Goal: Transaction & Acquisition: Obtain resource

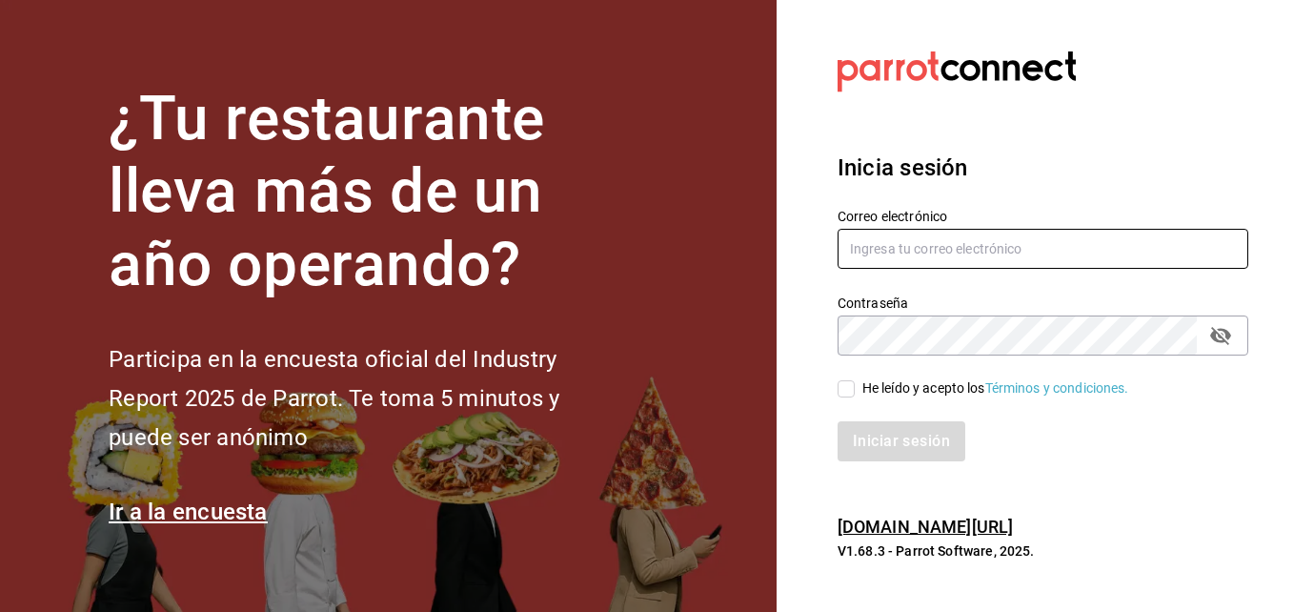
type input "[PERSON_NAME][EMAIL_ADDRESS][PERSON_NAME][DOMAIN_NAME]"
click at [842, 390] on input "He leído y acepto los Términos y condiciones." at bounding box center [845, 388] width 17 height 17
checkbox input "true"
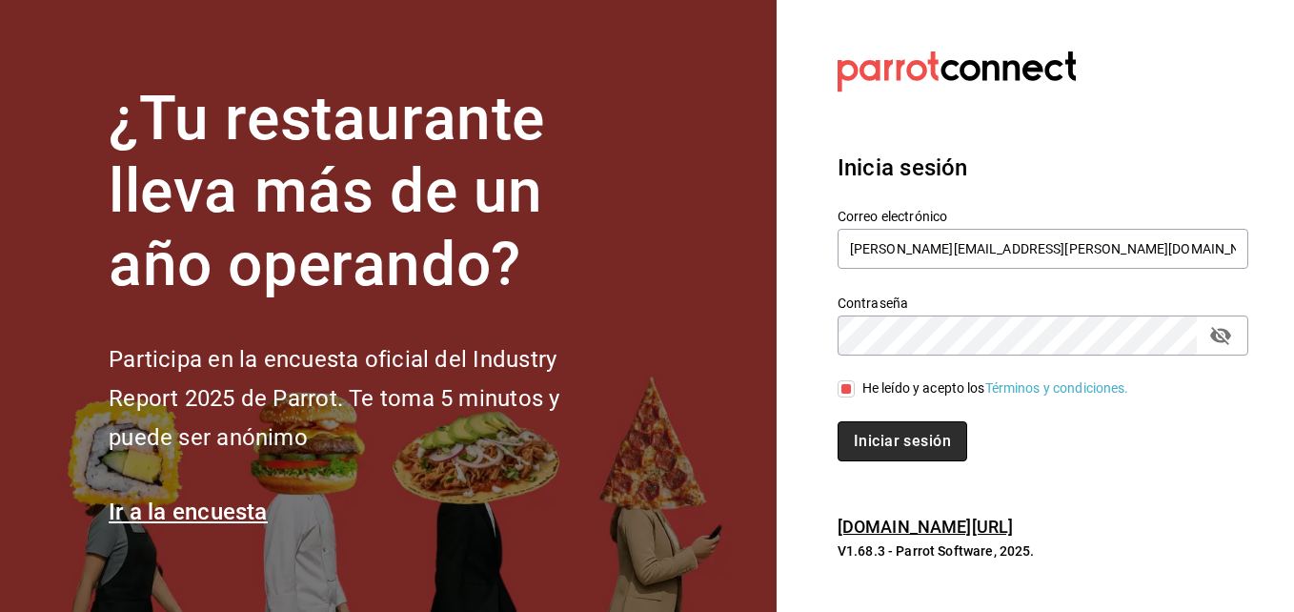
click at [902, 437] on button "Iniciar sesión" at bounding box center [902, 441] width 130 height 40
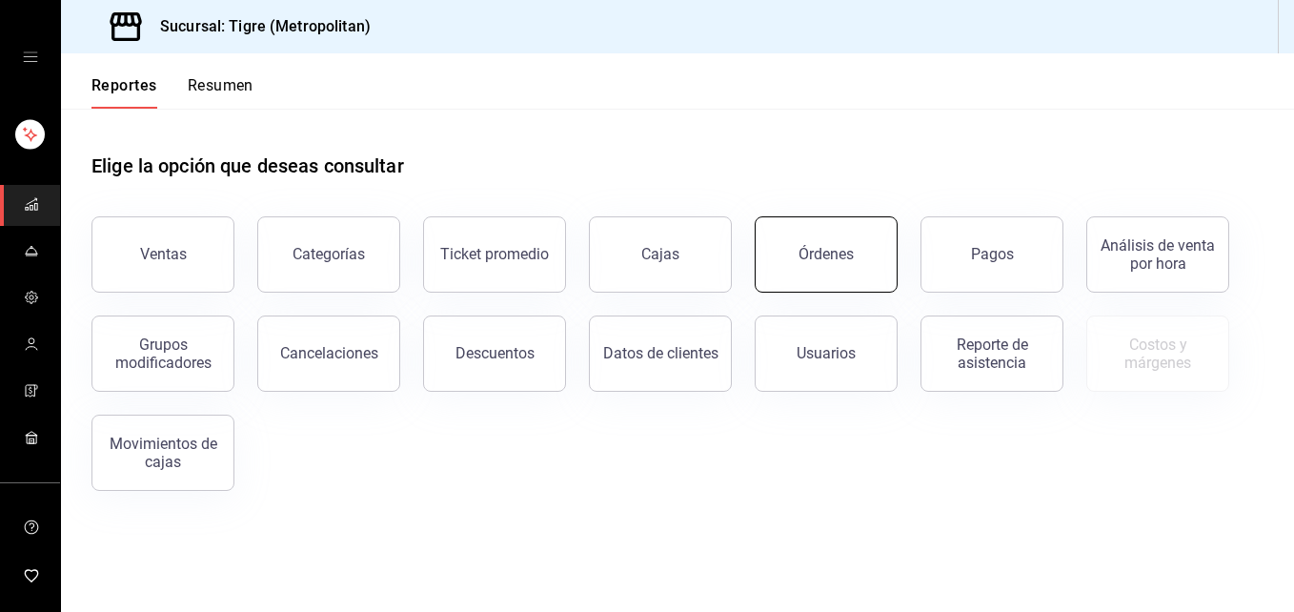
click at [806, 269] on button "Órdenes" at bounding box center [825, 254] width 143 height 76
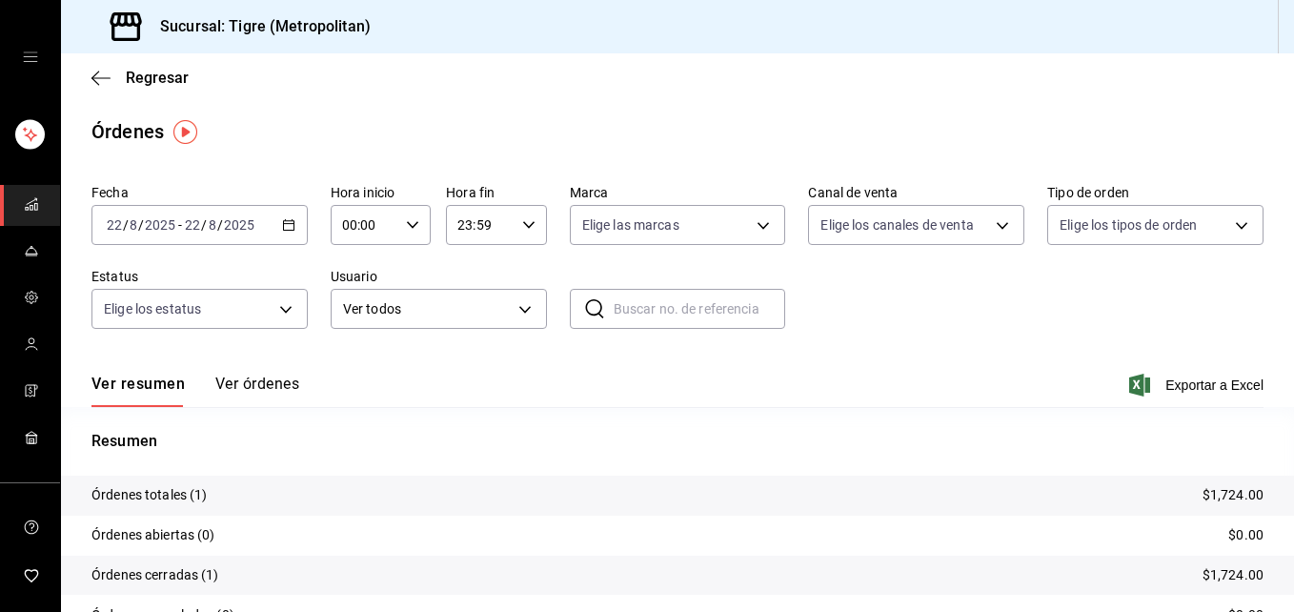
click at [219, 222] on span "/" at bounding box center [220, 224] width 6 height 15
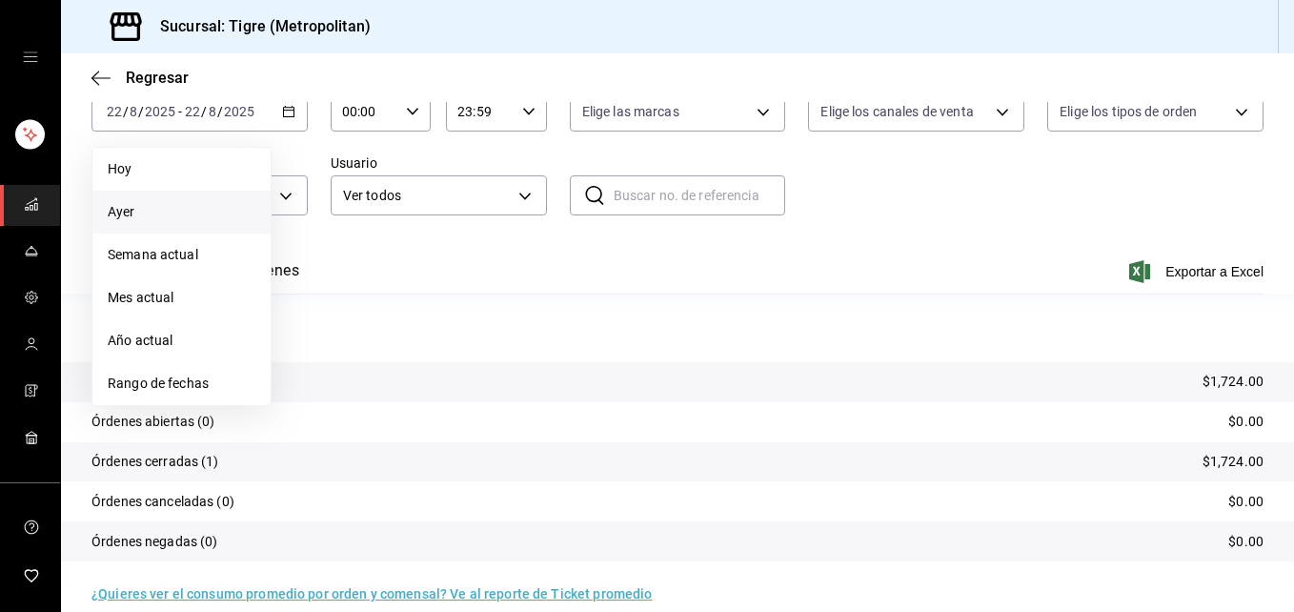
scroll to position [114, 0]
click at [176, 380] on span "Rango de fechas" at bounding box center [182, 382] width 148 height 20
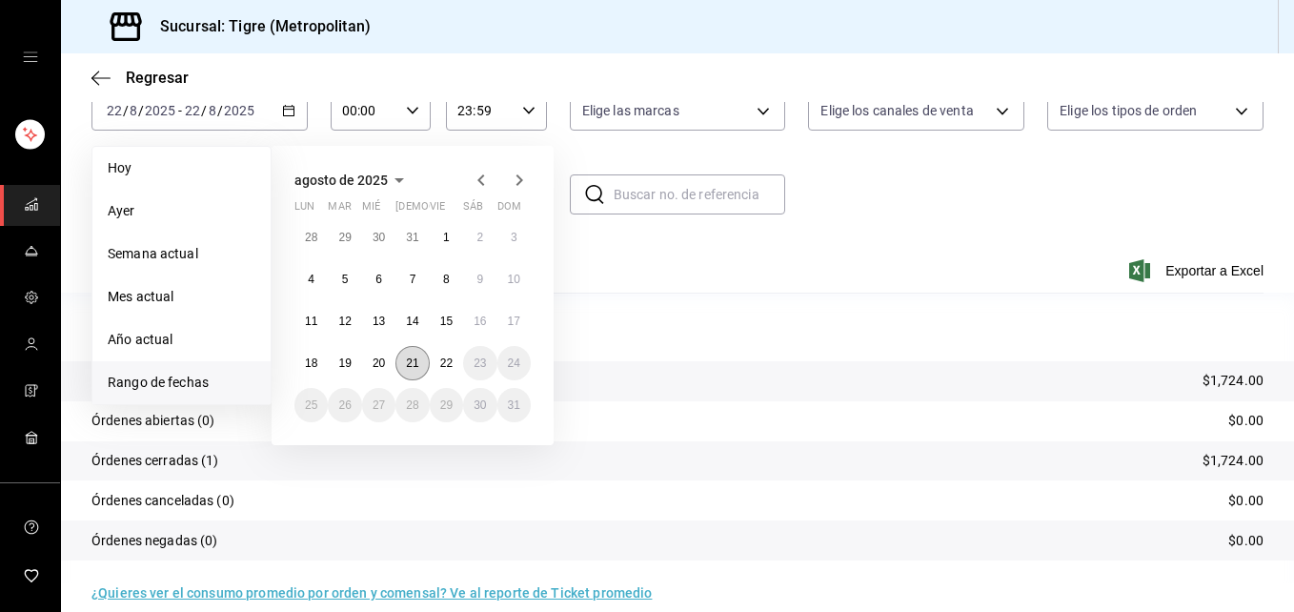
click at [410, 363] on abbr "21" at bounding box center [412, 362] width 12 height 13
click at [447, 364] on abbr "22" at bounding box center [446, 362] width 12 height 13
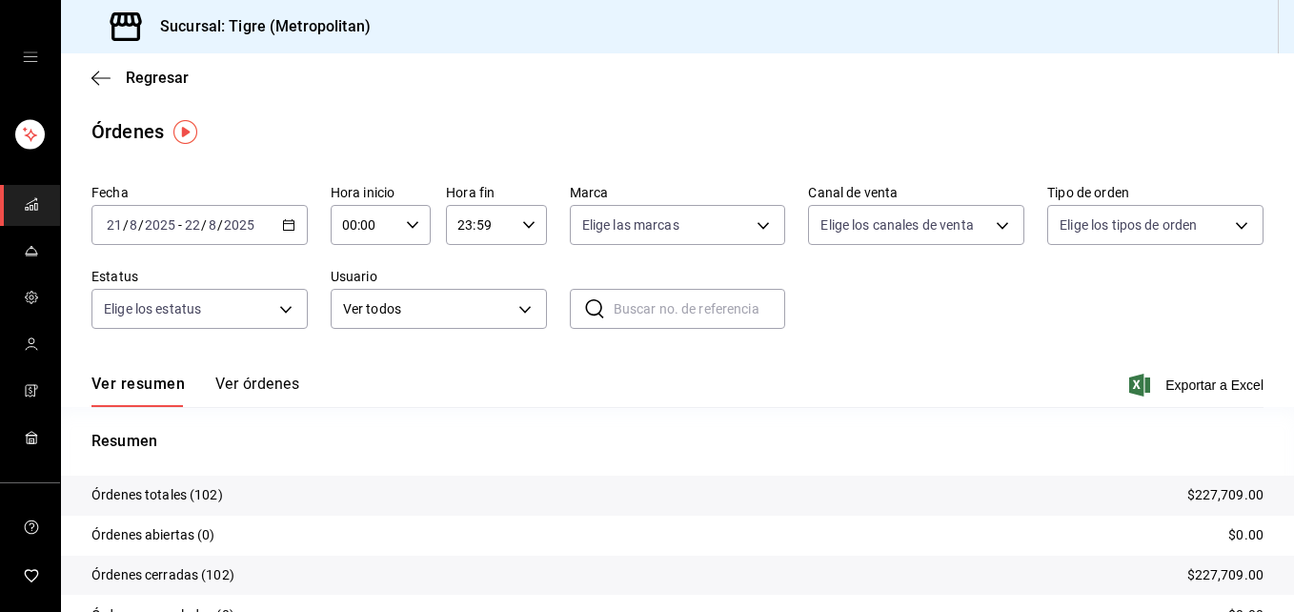
click at [412, 228] on icon "button" at bounding box center [412, 224] width 13 height 13
click at [523, 226] on div at bounding box center [647, 306] width 1294 height 612
click at [525, 309] on body "Sucursal: Tigre (Metropolitan) Regresar Órdenes Fecha [DATE] [DATE] - [DATE] [D…" at bounding box center [647, 306] width 1294 height 612
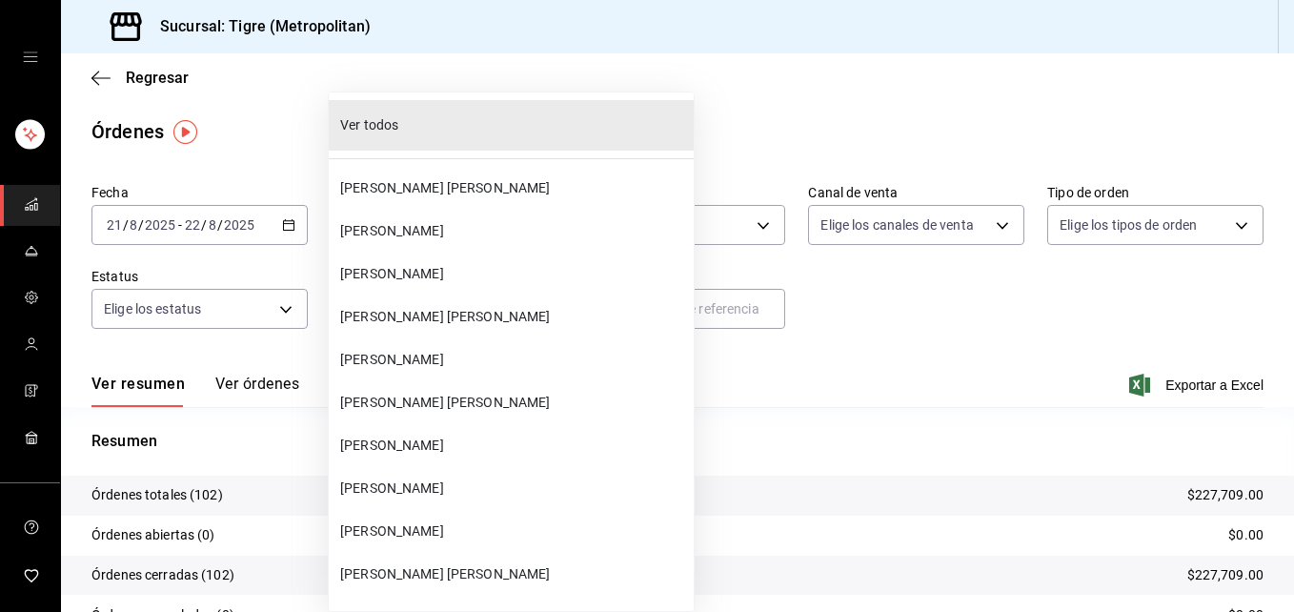
click at [708, 402] on div at bounding box center [647, 306] width 1294 height 612
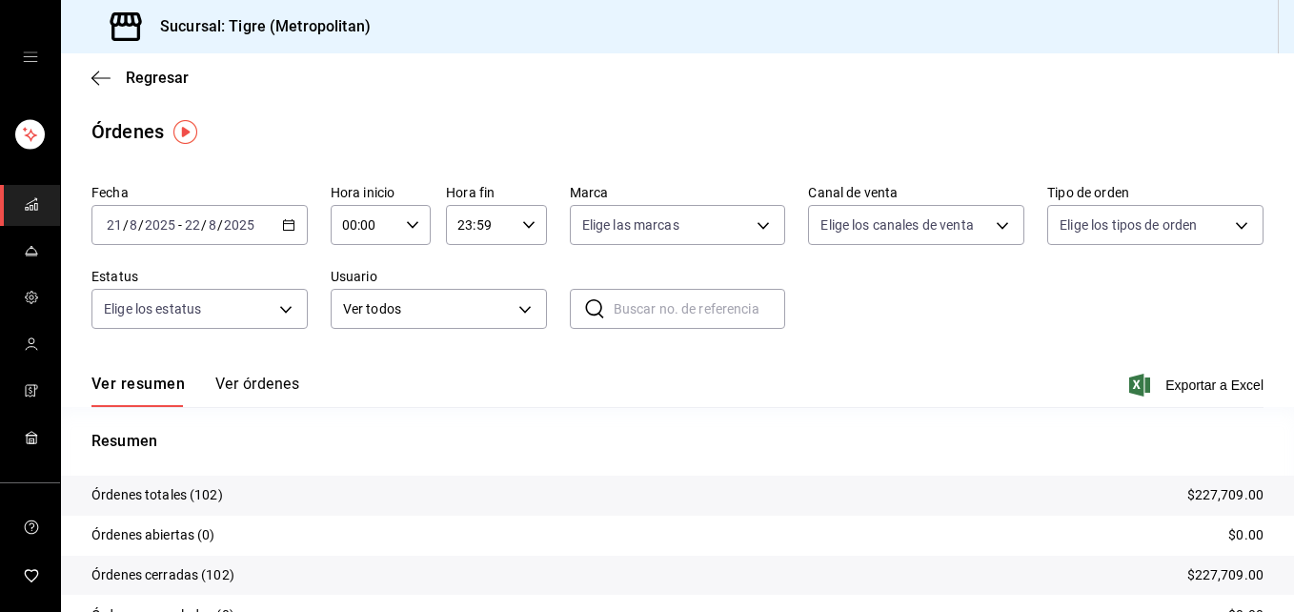
click at [708, 402] on div "Ver resumen Ver órdenes Exportar a Excel" at bounding box center [677, 378] width 1172 height 55
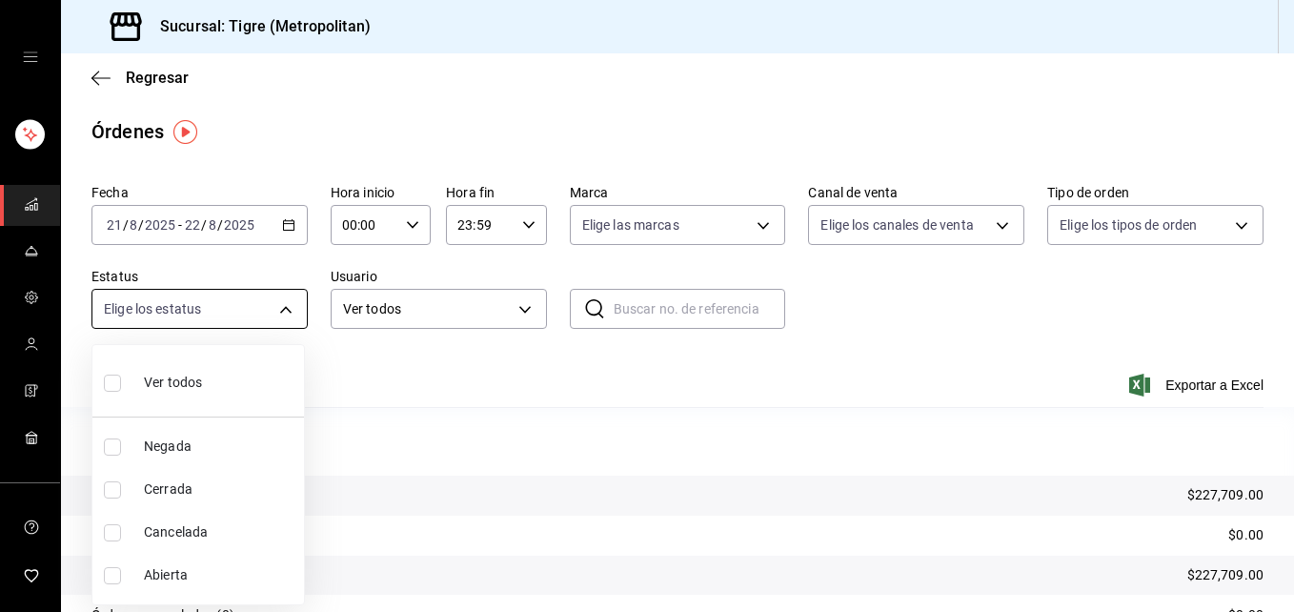
click at [281, 311] on body "Sucursal: Tigre (Metropolitan) Regresar Órdenes Fecha [DATE] [DATE] - [DATE] [D…" at bounding box center [647, 306] width 1294 height 612
click at [758, 227] on div at bounding box center [647, 306] width 1294 height 612
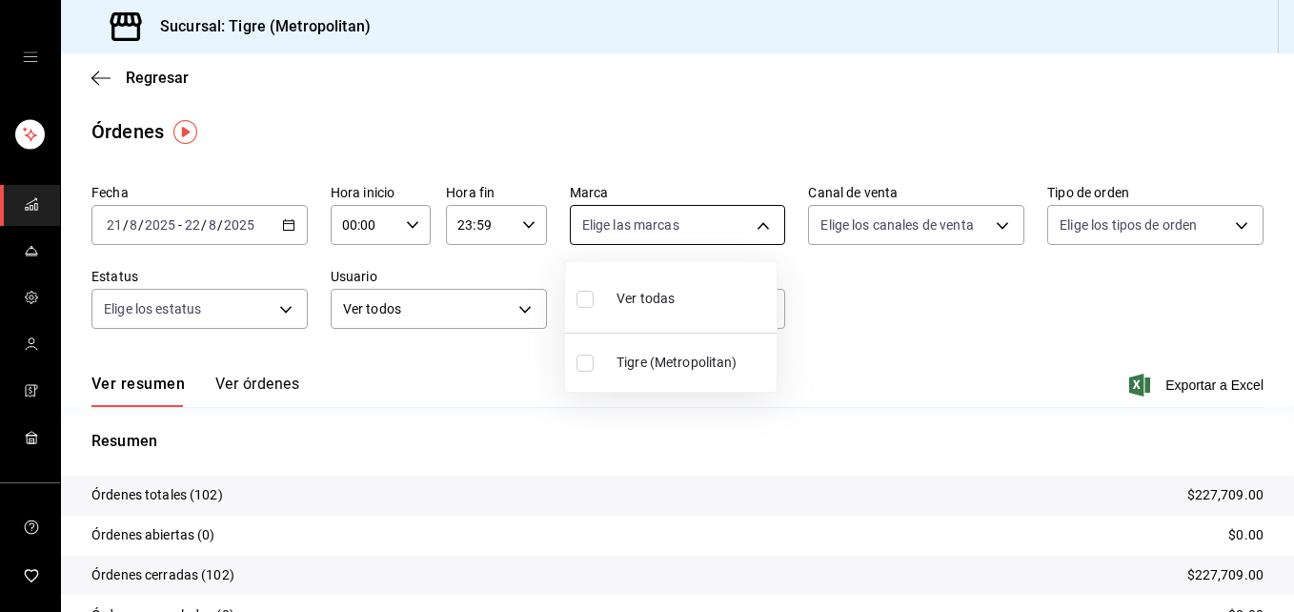
click at [751, 225] on body "Sucursal: Tigre (Metropolitan) Regresar Órdenes Fecha [DATE] [DATE] - [DATE] [D…" at bounding box center [647, 306] width 1294 height 612
click at [989, 224] on div at bounding box center [647, 306] width 1294 height 612
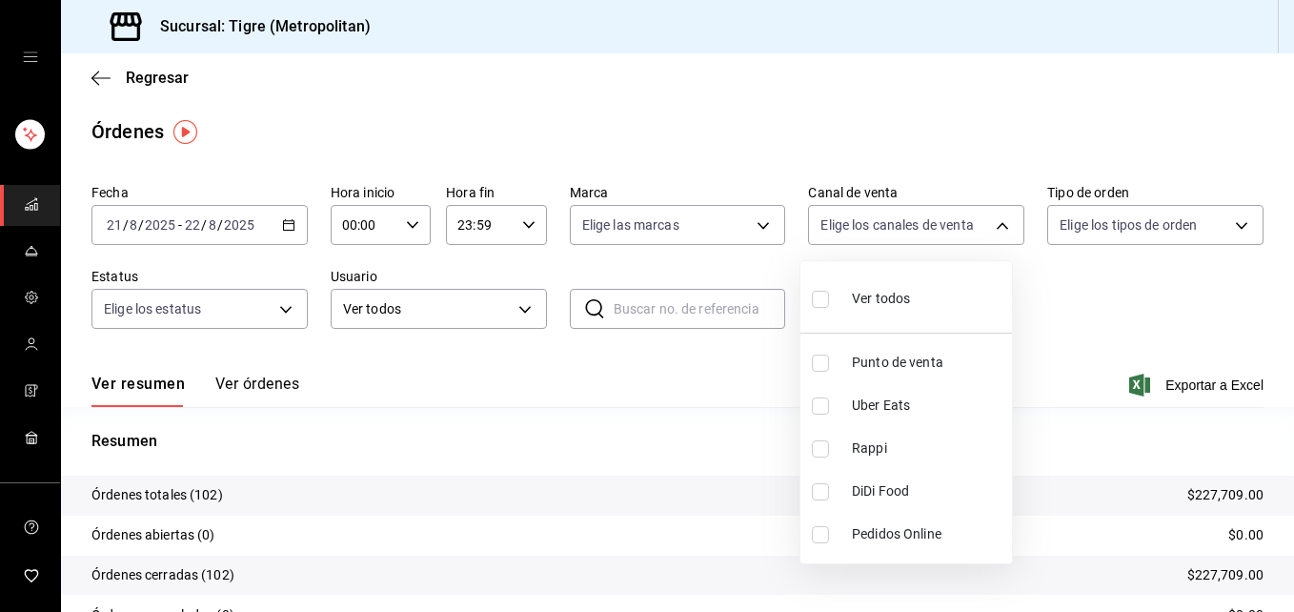
click at [989, 224] on body "Sucursal: Tigre (Metropolitan) Regresar Órdenes Fecha [DATE] [DATE] - [DATE] [D…" at bounding box center [647, 306] width 1294 height 612
click at [1221, 222] on div at bounding box center [647, 306] width 1294 height 612
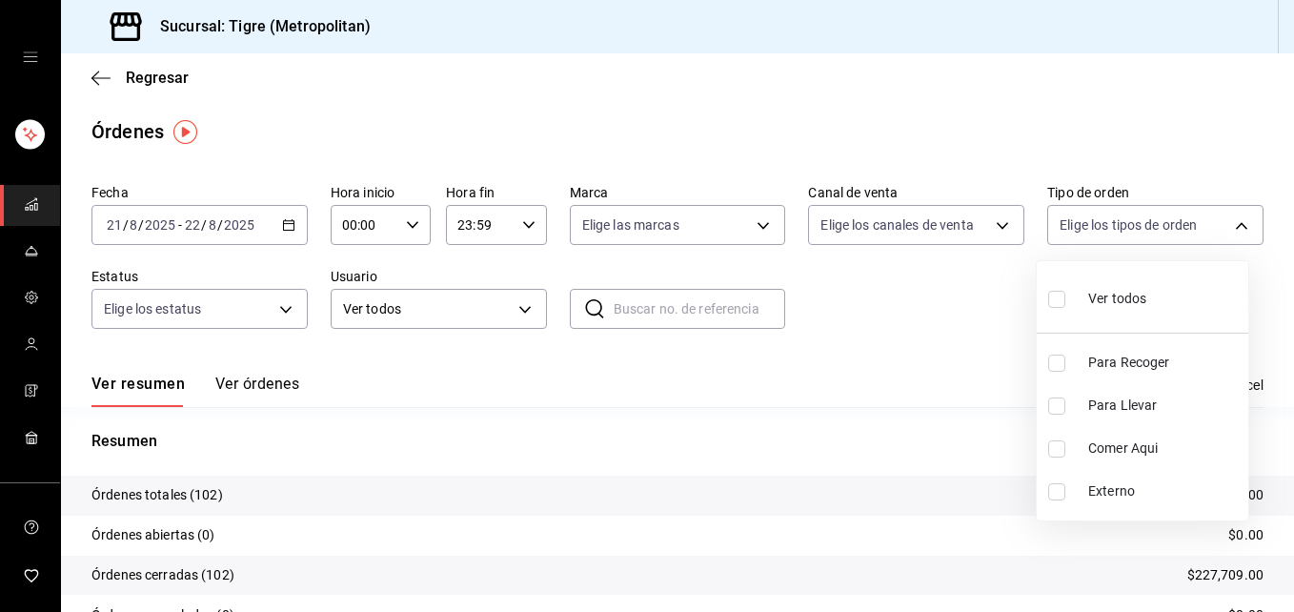
click at [1221, 222] on body "Sucursal: Tigre (Metropolitan) Regresar Órdenes Fecha [DATE] [DATE] - [DATE] [D…" at bounding box center [647, 306] width 1294 height 612
click at [1005, 369] on div at bounding box center [647, 306] width 1294 height 612
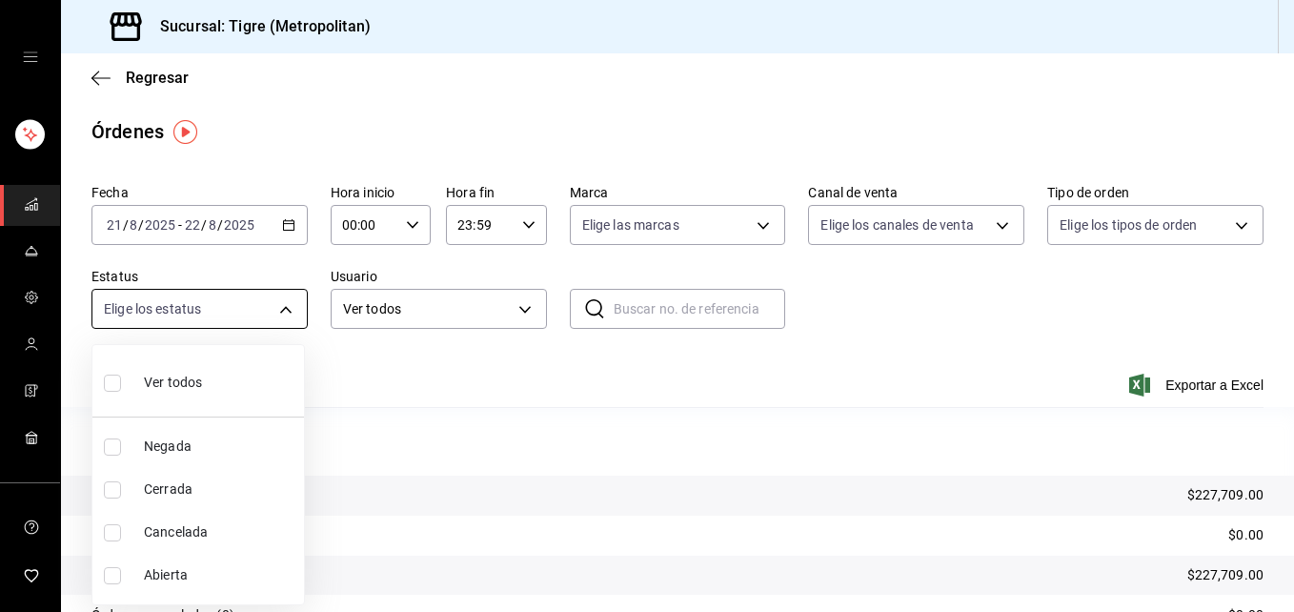
click at [284, 311] on body "Sucursal: Tigre (Metropolitan) Regresar Órdenes Fecha [DATE] [DATE] - [DATE] [D…" at bounding box center [647, 306] width 1294 height 612
click at [115, 383] on input "checkbox" at bounding box center [112, 382] width 17 height 17
checkbox input "true"
type input "DENIED,FINISHED,CANCELED,OPEN"
checkbox input "true"
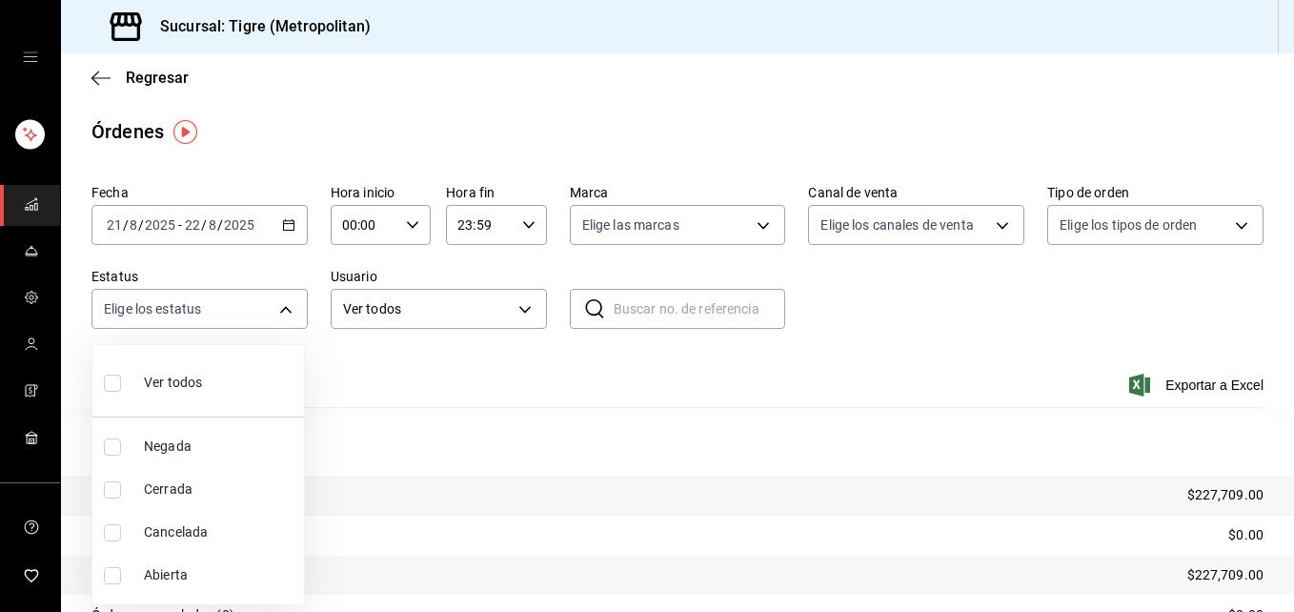
checkbox input "true"
click at [531, 310] on div at bounding box center [647, 306] width 1294 height 612
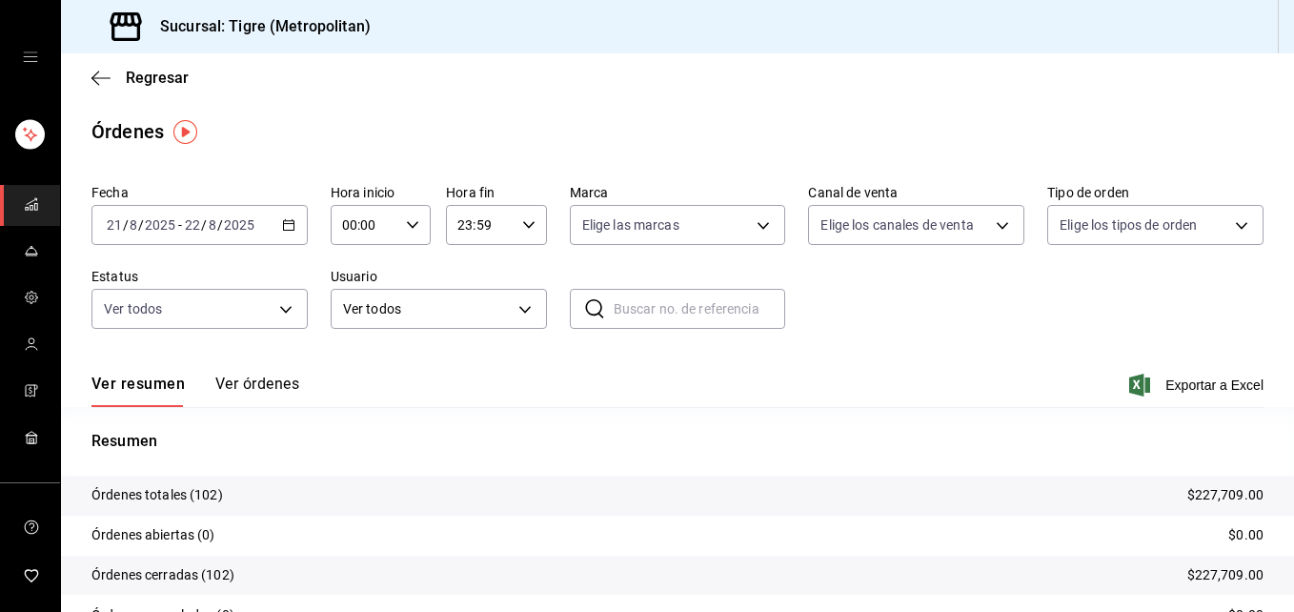
click at [531, 310] on body "Sucursal: Tigre (Metropolitan) Regresar Órdenes Fecha [DATE] [DATE] - [DATE] [D…" at bounding box center [647, 306] width 1294 height 612
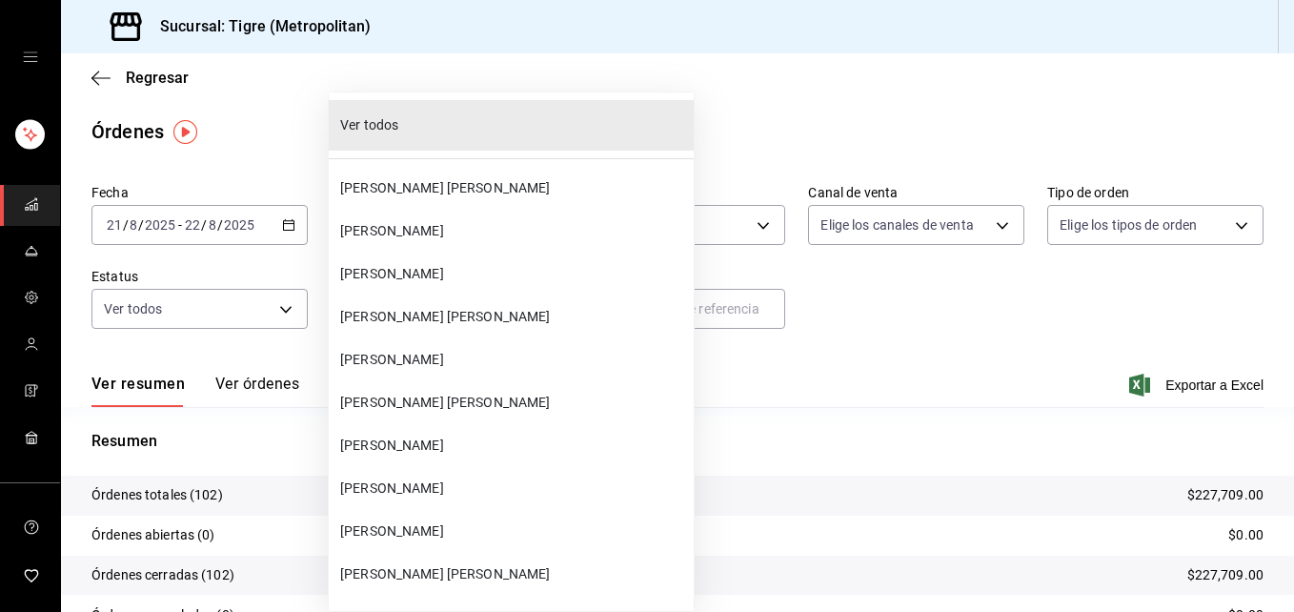
click at [675, 410] on div at bounding box center [647, 306] width 1294 height 612
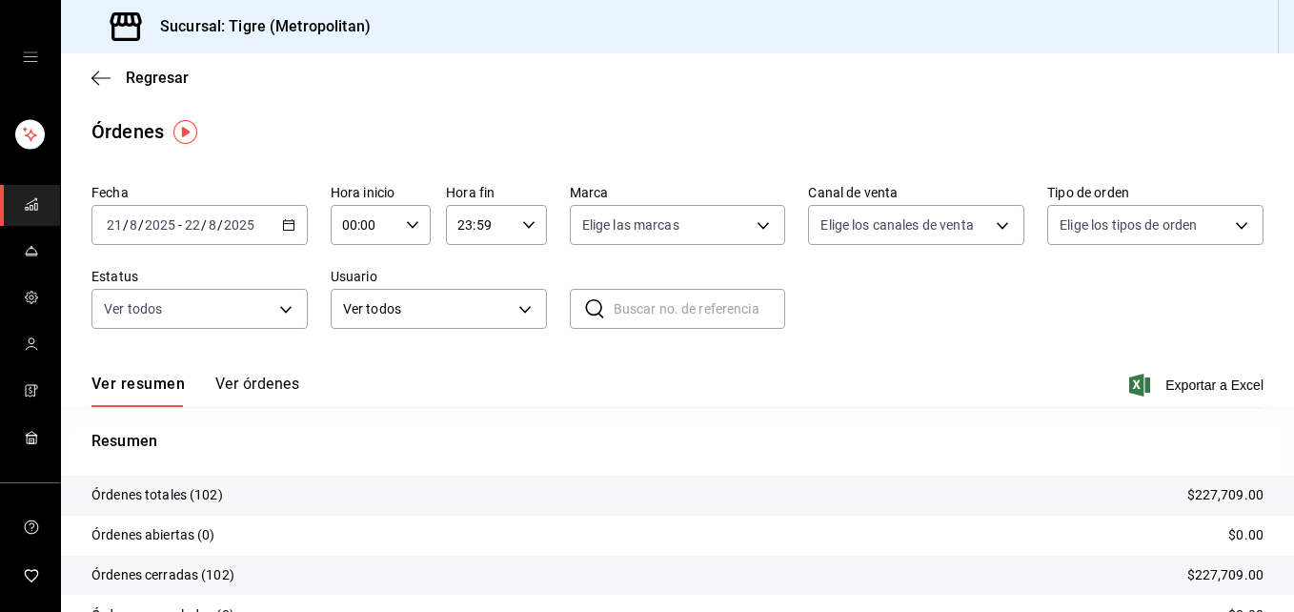
click at [675, 410] on div "Ver todos [PERSON_NAME] [PERSON_NAME] [PERSON_NAME] [PERSON_NAME] [PERSON_NAME]…" at bounding box center [647, 306] width 1294 height 612
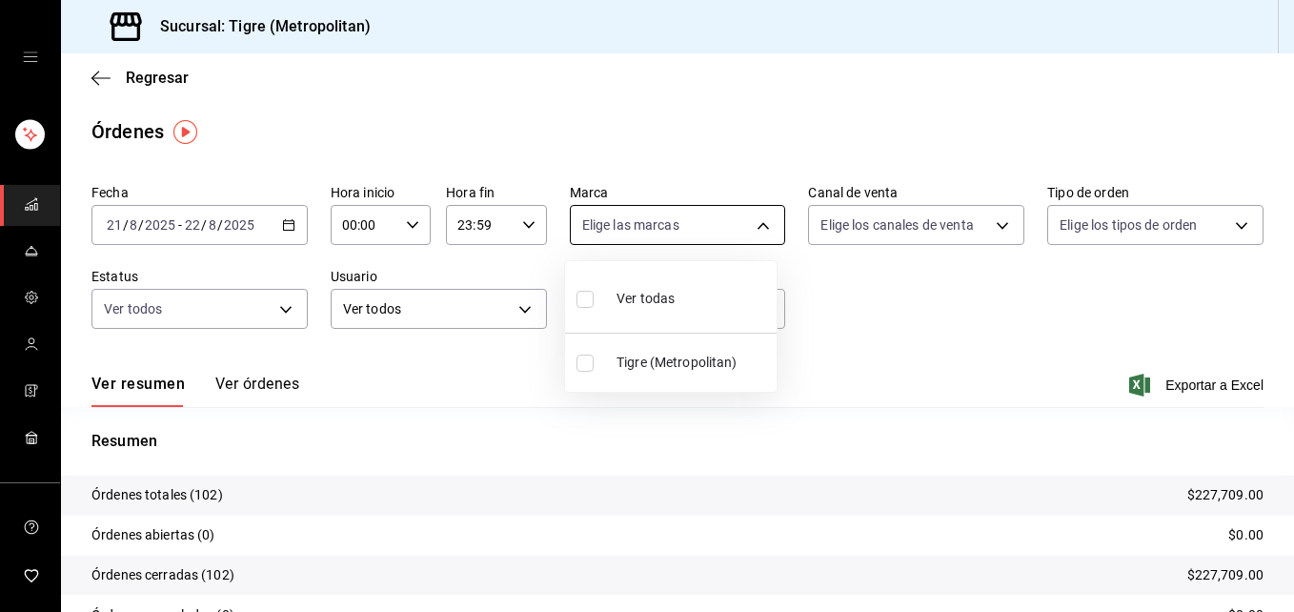
click at [753, 223] on body "Sucursal: Tigre (Metropolitan) Regresar Órdenes Fecha [DATE] [DATE] - [DATE] [D…" at bounding box center [647, 306] width 1294 height 612
click at [993, 226] on div at bounding box center [647, 306] width 1294 height 612
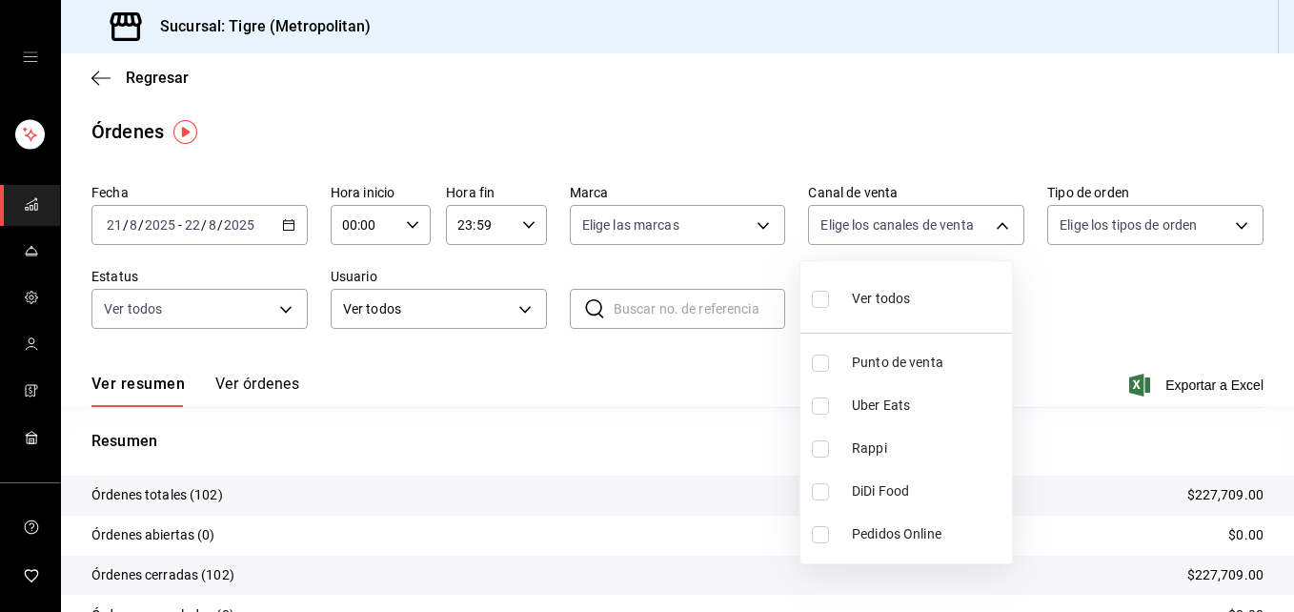
click at [993, 226] on body "Sucursal: Tigre (Metropolitan) Regresar Órdenes Fecha [DATE] [DATE] - [DATE] [D…" at bounding box center [647, 306] width 1294 height 612
click at [1226, 221] on div at bounding box center [647, 306] width 1294 height 612
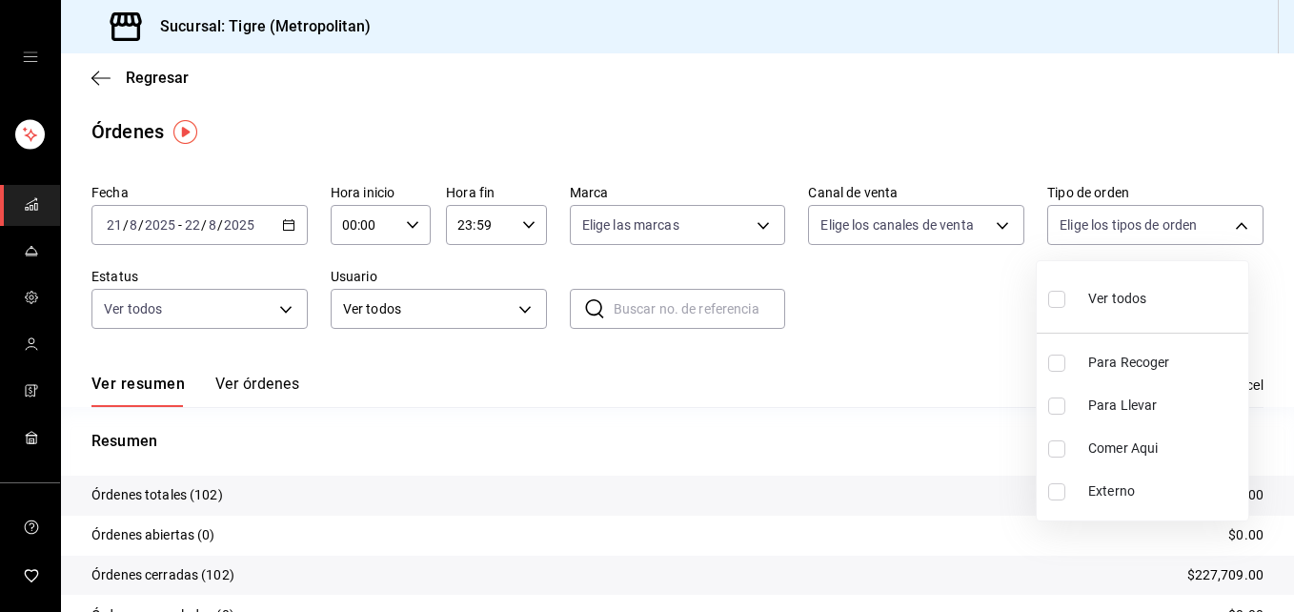
click at [1226, 221] on body "Sucursal: Tigre (Metropolitan) Regresar Órdenes Fecha [DATE] [DATE] - [DATE] [D…" at bounding box center [647, 306] width 1294 height 612
click at [651, 308] on div at bounding box center [647, 306] width 1294 height 612
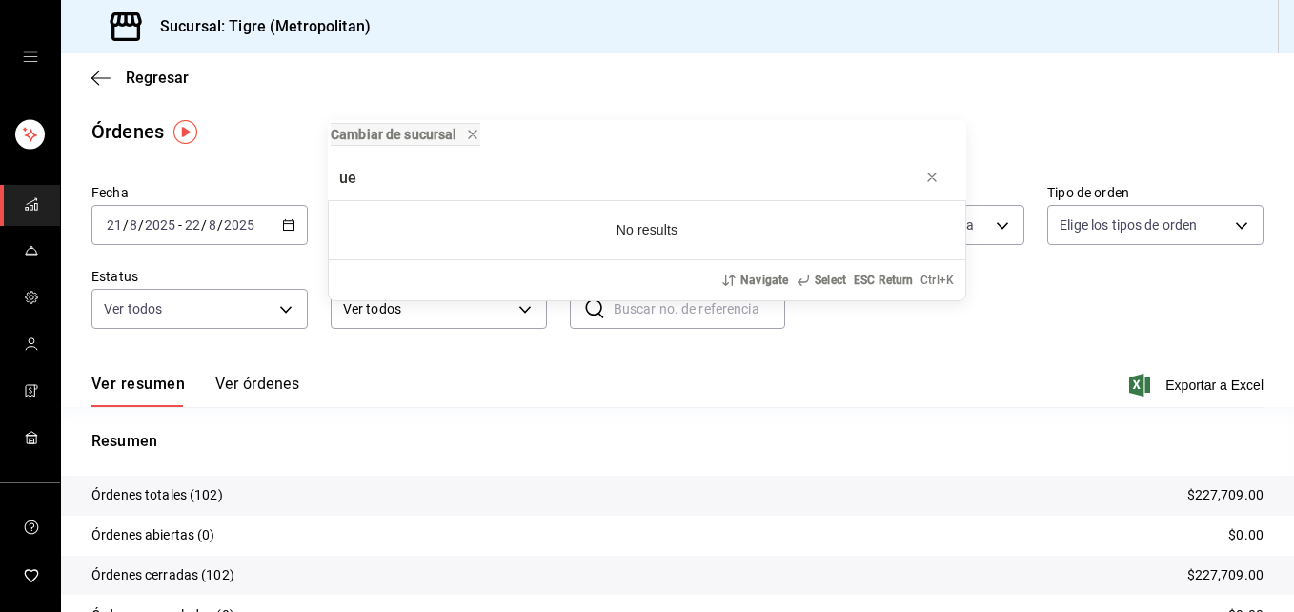
type input "u"
type input "descuentos"
click at [261, 386] on div "Cambiar de sucursal descuentos No results Navigate Select ESC Return Ctrl+ K" at bounding box center [647, 306] width 1294 height 612
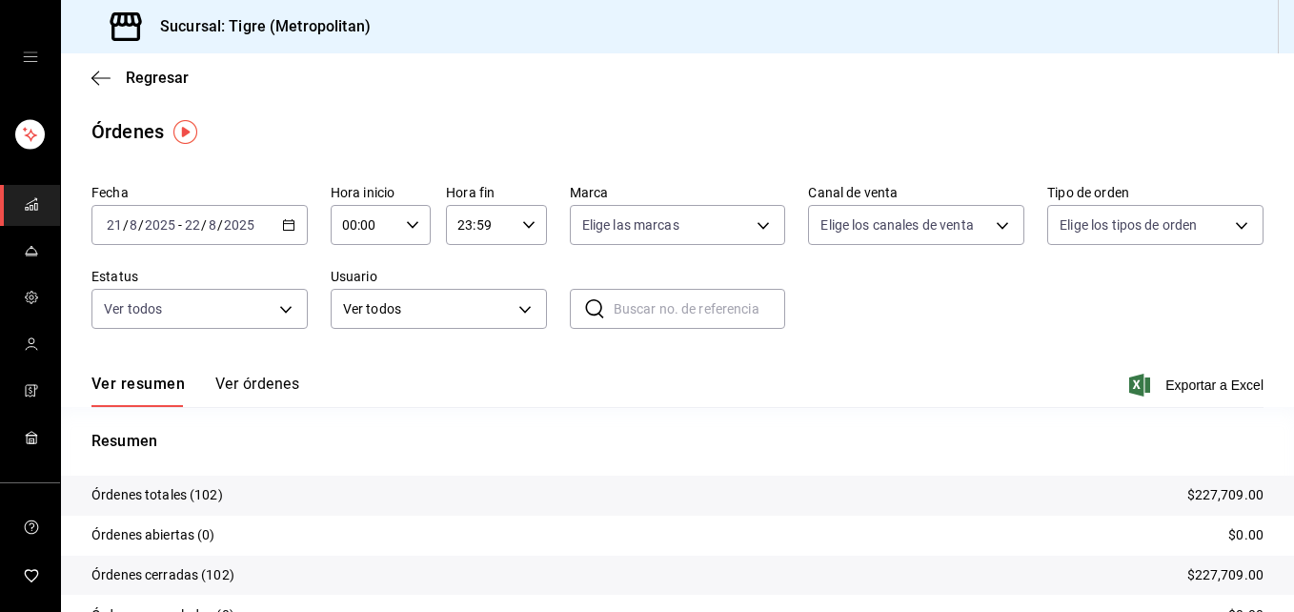
click at [260, 387] on button "Ver órdenes" at bounding box center [257, 390] width 84 height 32
click at [260, 387] on div "Ver resumen Ver órdenes" at bounding box center [195, 390] width 208 height 32
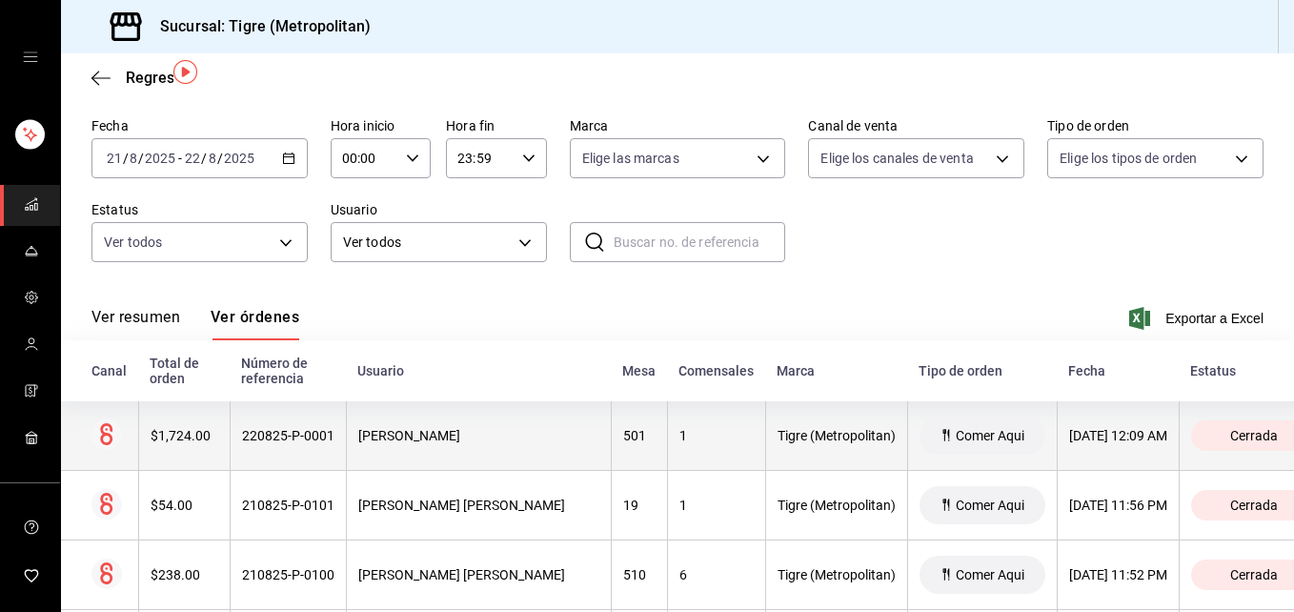
scroll to position [59, 0]
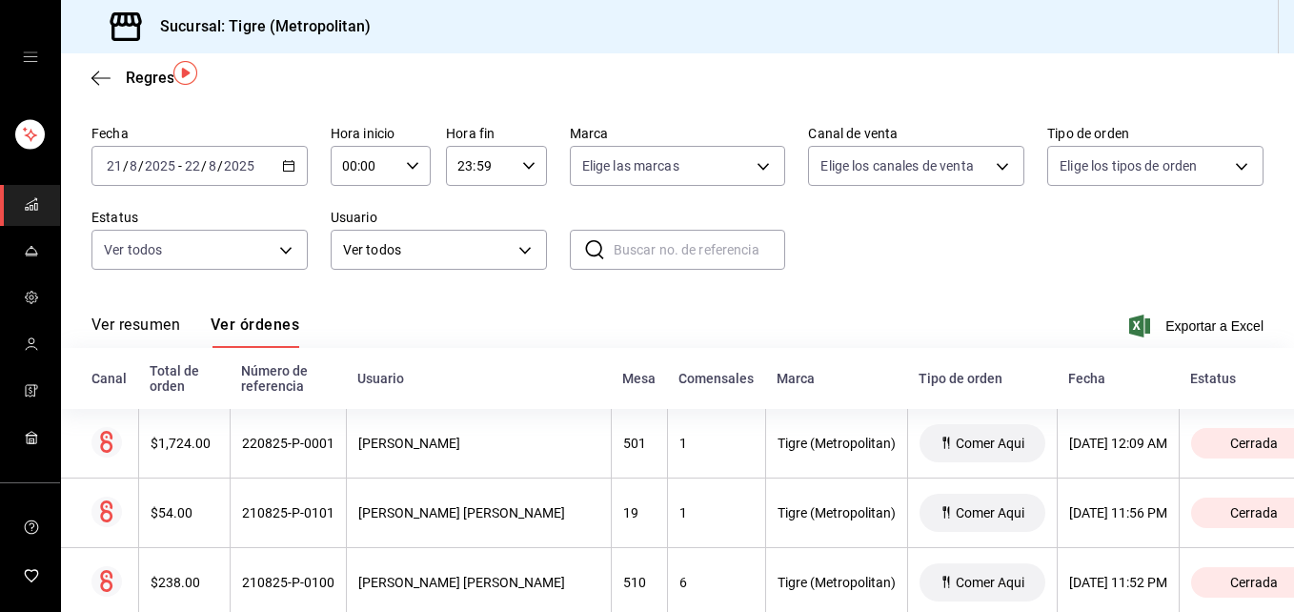
click at [438, 88] on div "Regresar" at bounding box center [677, 77] width 1233 height 49
click at [137, 321] on button "Ver resumen" at bounding box center [135, 331] width 89 height 32
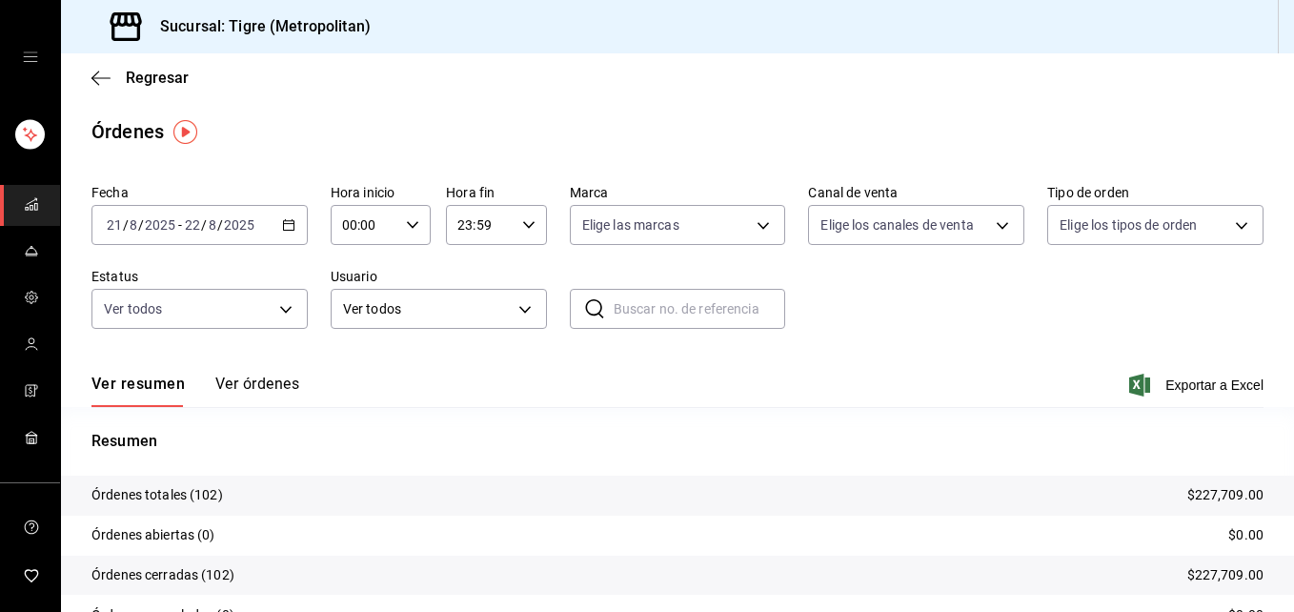
drag, startPoint x: 291, startPoint y: 239, endPoint x: 523, endPoint y: 68, distance: 288.1
click at [523, 68] on div "Regresar" at bounding box center [677, 77] width 1233 height 49
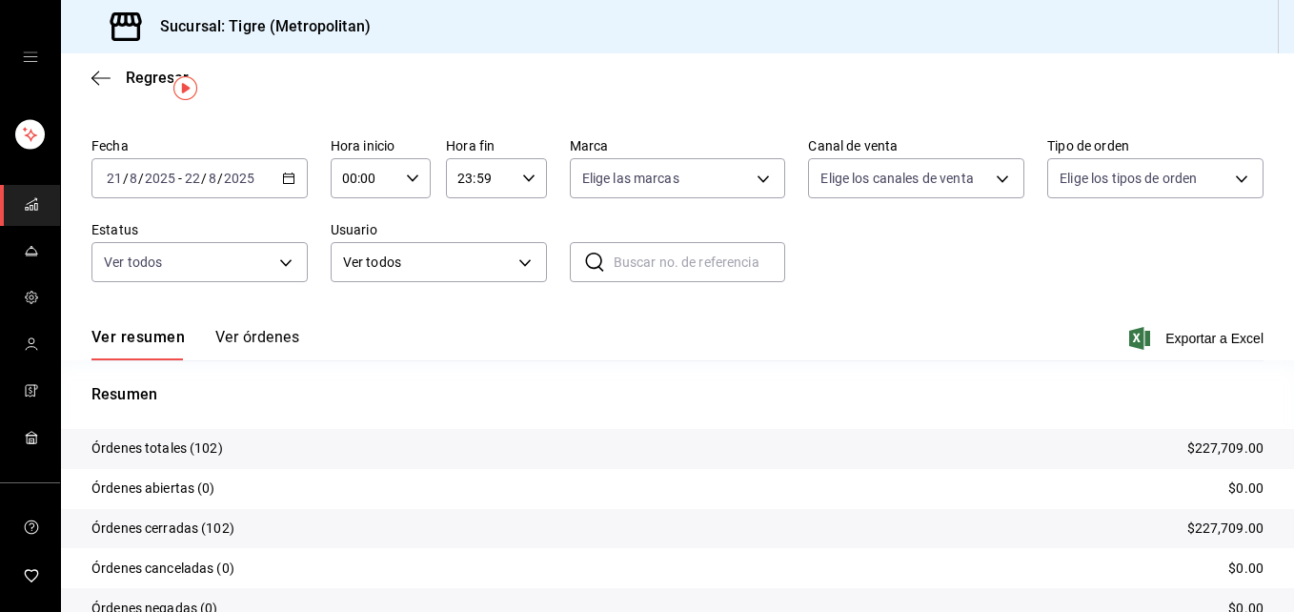
scroll to position [30, 0]
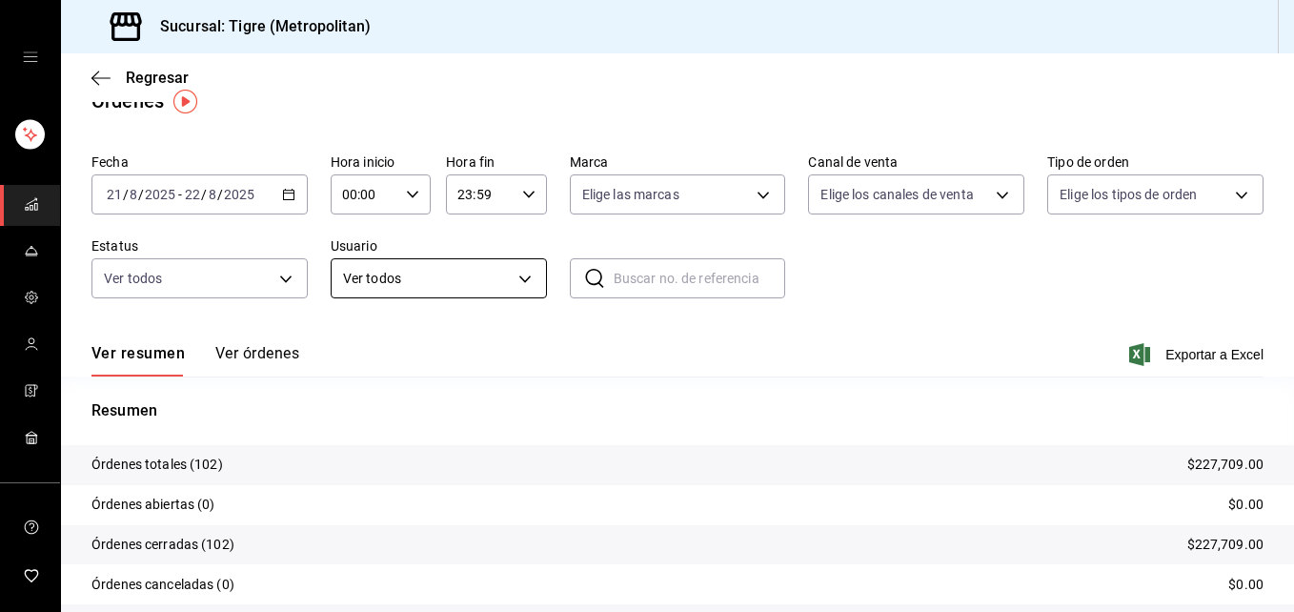
click at [524, 277] on body "Sucursal: Tigre (Metropolitan) Regresar Órdenes Fecha [DATE] [DATE] - [DATE] [D…" at bounding box center [647, 306] width 1294 height 612
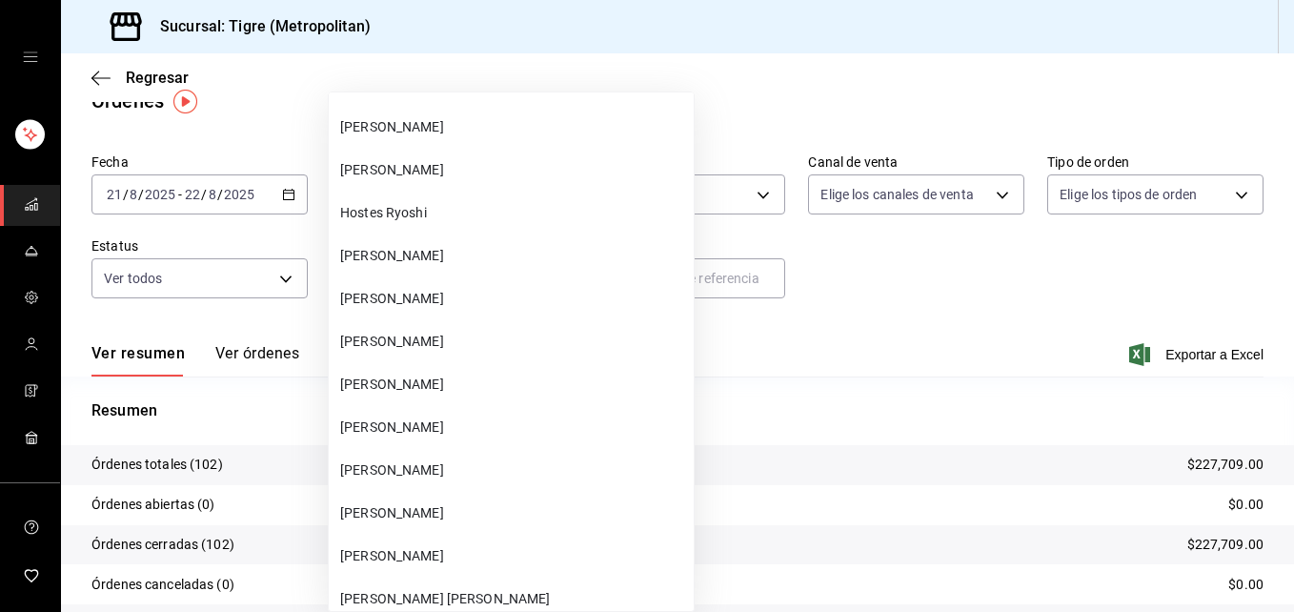
scroll to position [4449, 0]
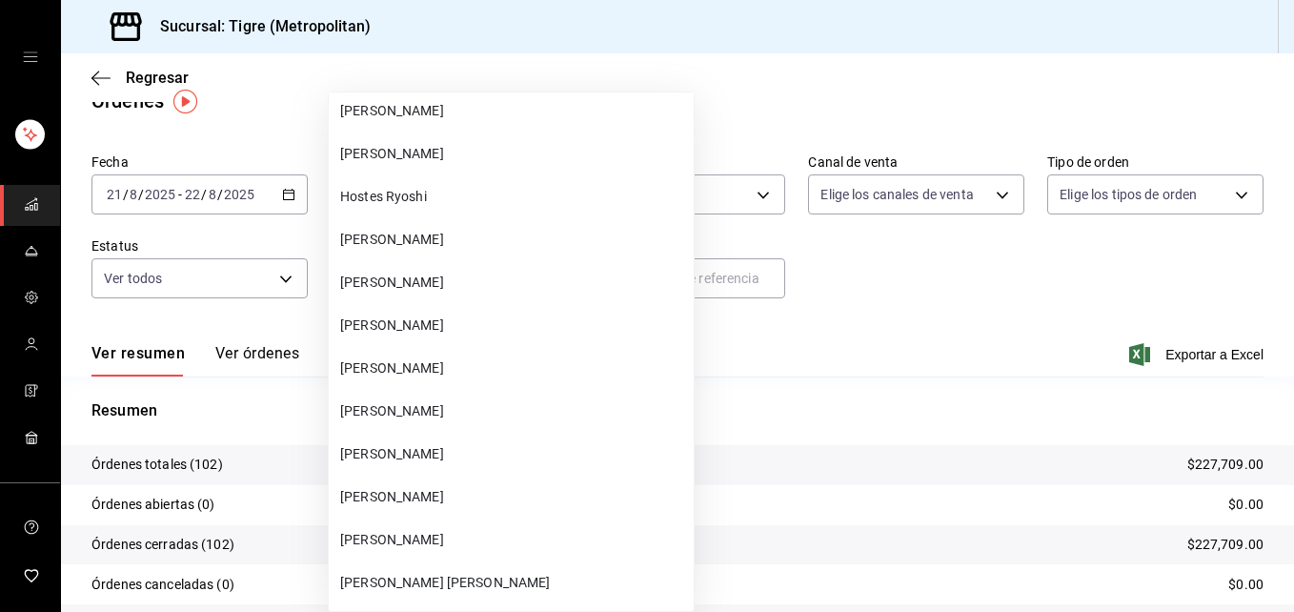
click at [749, 520] on div at bounding box center [647, 306] width 1294 height 612
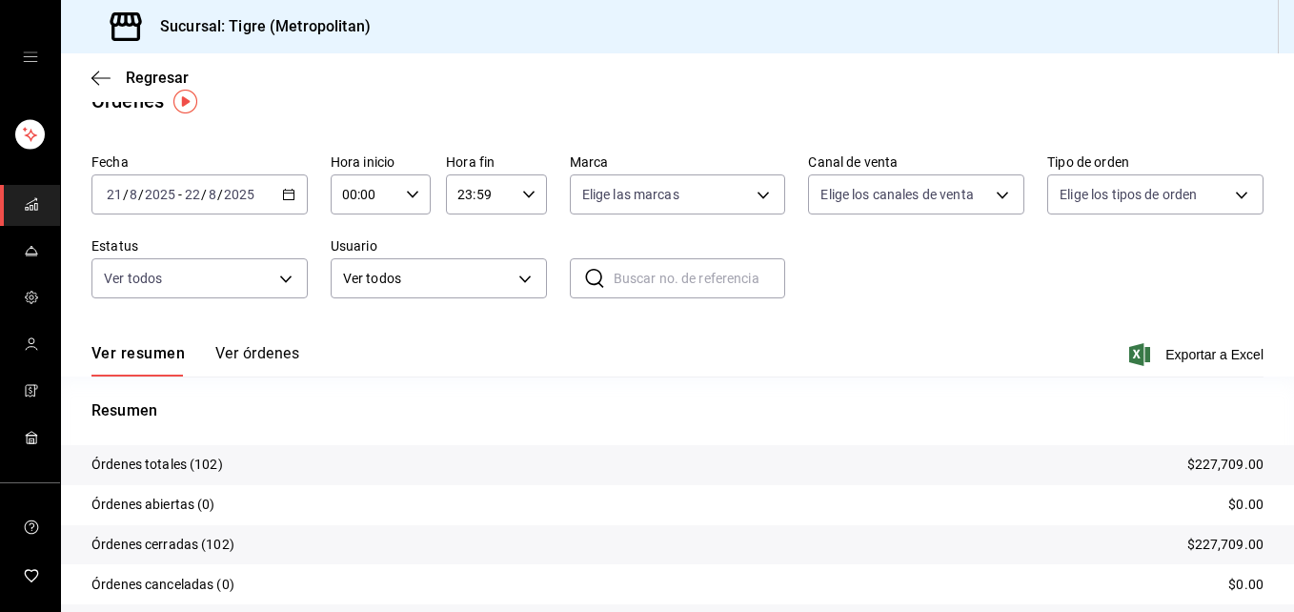
click at [741, 428] on div "Resumen Órdenes totales (102) $227,709.00 Órdenes abiertas (0) $0.00 Órdenes ce…" at bounding box center [677, 533] width 1233 height 268
click at [764, 191] on body "Sucursal: Tigre (Metropolitan) Regresar Órdenes Fecha [DATE] [DATE] - [DATE] [D…" at bounding box center [647, 306] width 1294 height 612
click at [30, 204] on div at bounding box center [647, 306] width 1294 height 612
click at [34, 204] on rect "mailbox folders" at bounding box center [35, 207] width 3 height 7
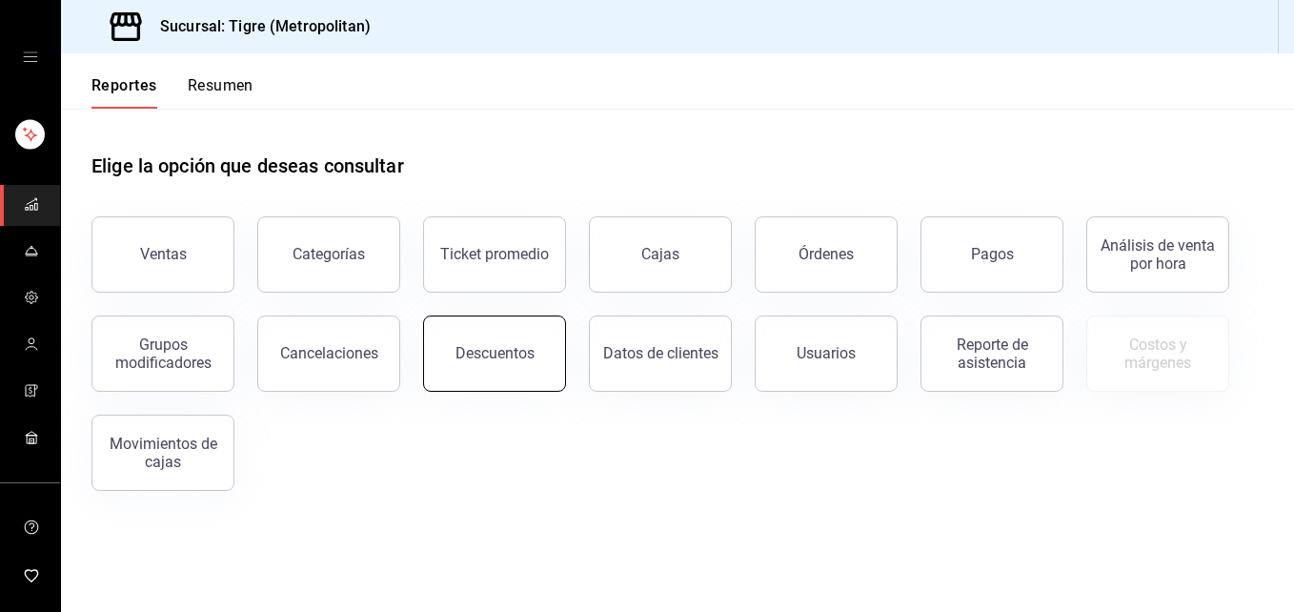
click at [488, 347] on div "Descuentos" at bounding box center [494, 353] width 79 height 18
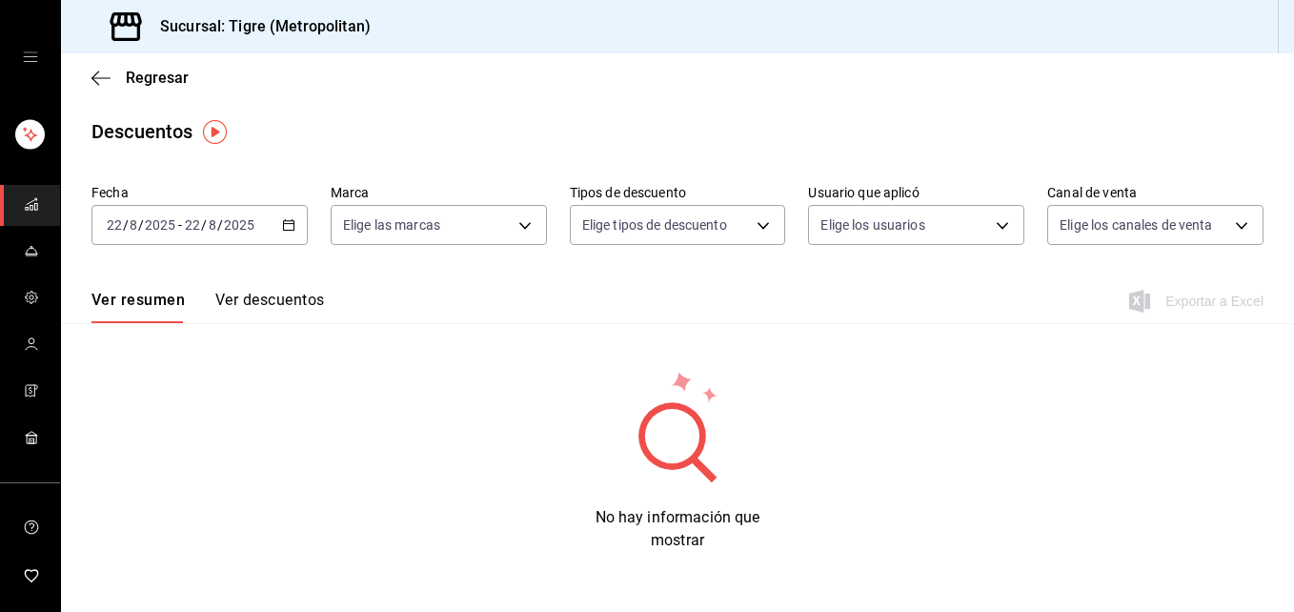
click at [290, 226] on icon "button" at bounding box center [288, 224] width 13 height 13
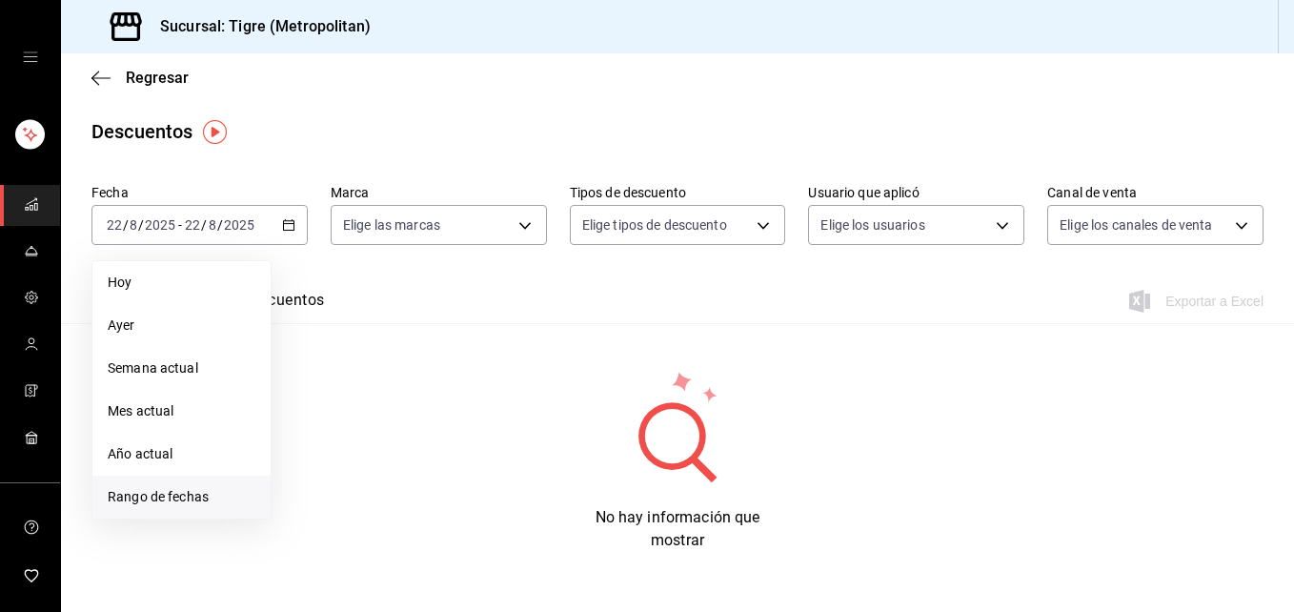
click at [228, 503] on span "Rango de fechas" at bounding box center [182, 497] width 148 height 20
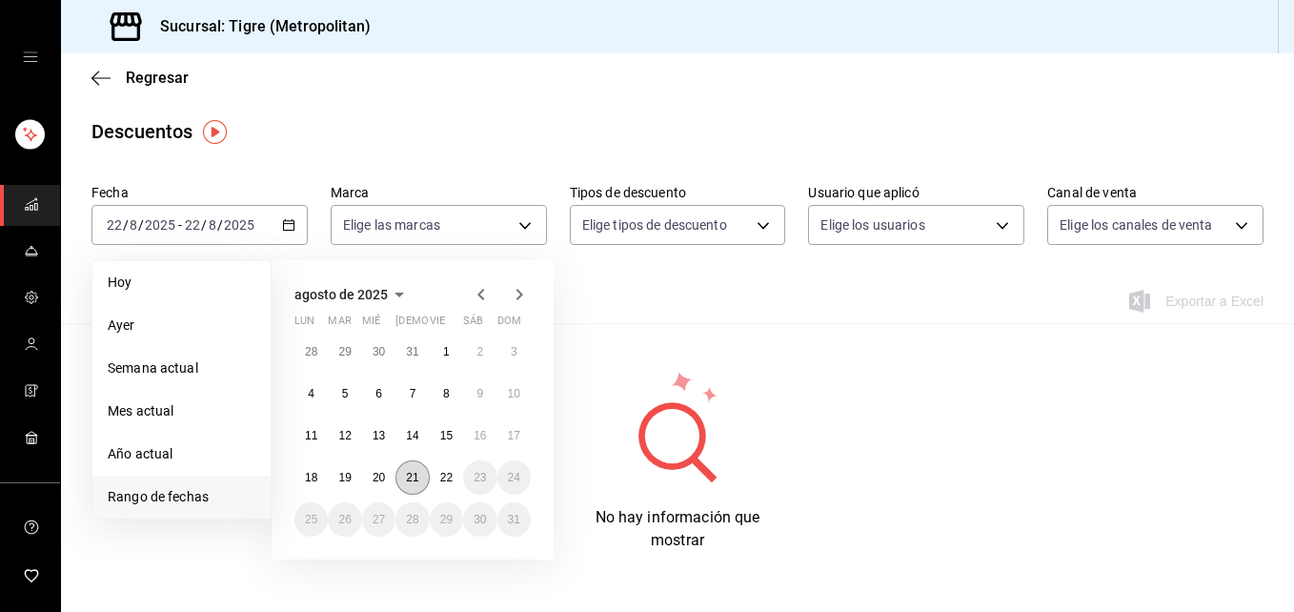
click at [411, 476] on abbr "21" at bounding box center [412, 477] width 12 height 13
click at [435, 480] on button "22" at bounding box center [446, 477] width 33 height 34
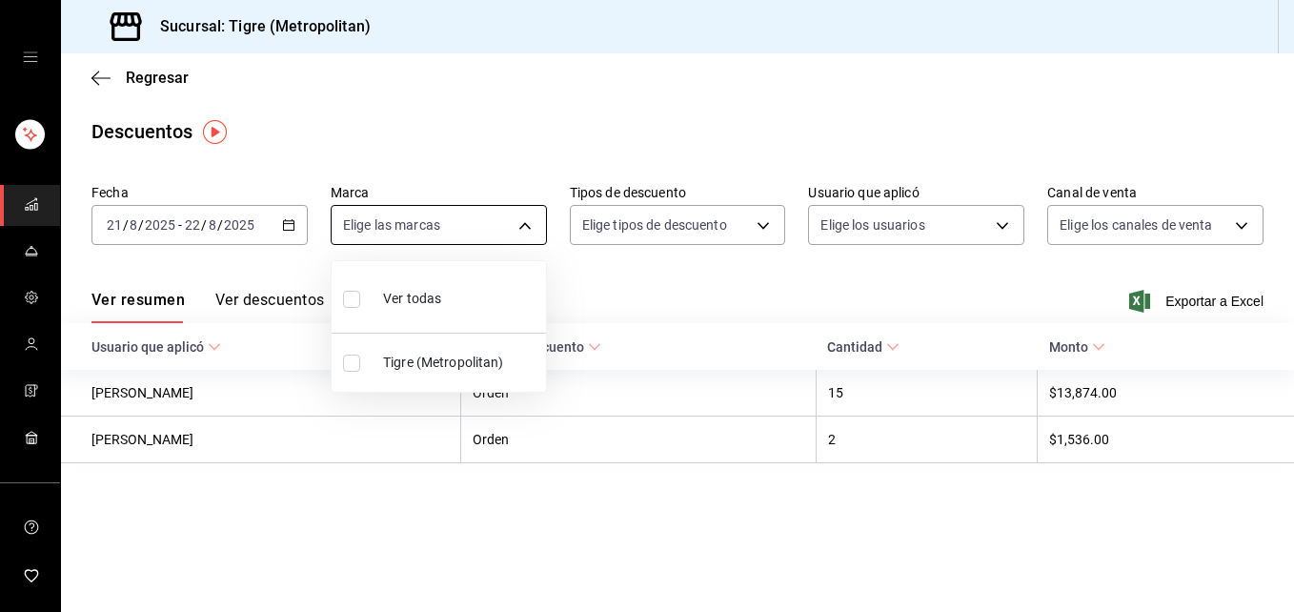
click at [525, 224] on body "Sucursal: Tigre (Metropolitan) Regresar Descuentos Fecha [DATE] [DATE] - [DATE]…" at bounding box center [647, 306] width 1294 height 612
click at [349, 291] on input "checkbox" at bounding box center [351, 299] width 17 height 17
checkbox input "true"
type input "d2a20516-989b-40fe-838d-c8b0b31ef0ff"
checkbox input "true"
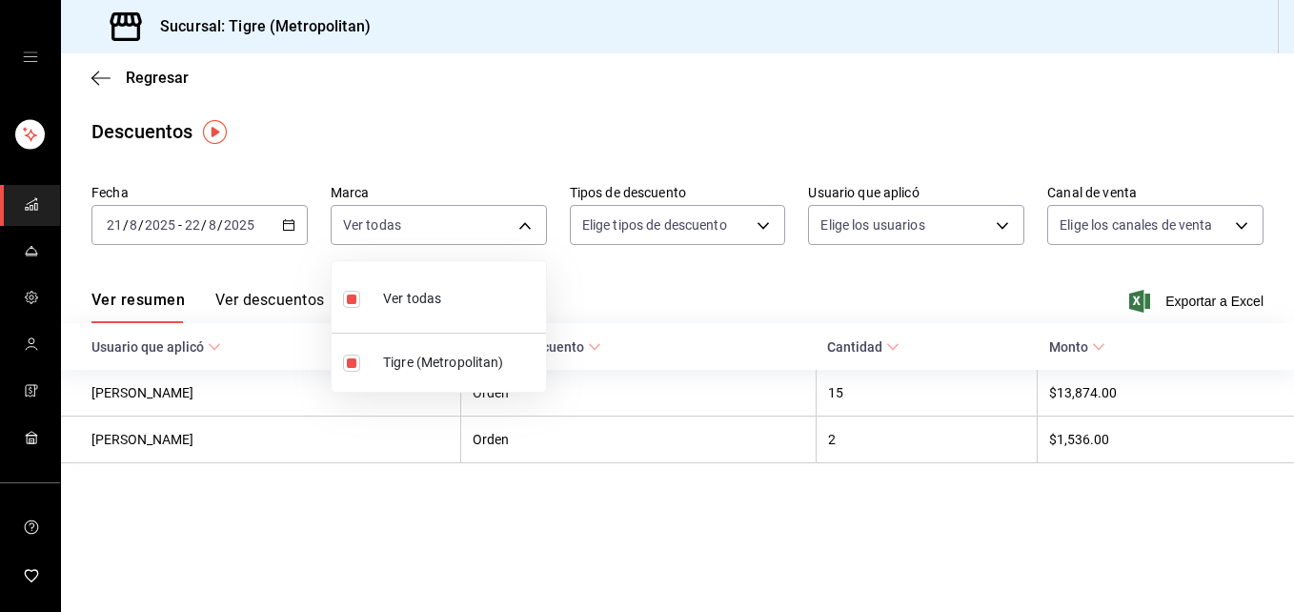
click at [762, 231] on div at bounding box center [647, 306] width 1294 height 612
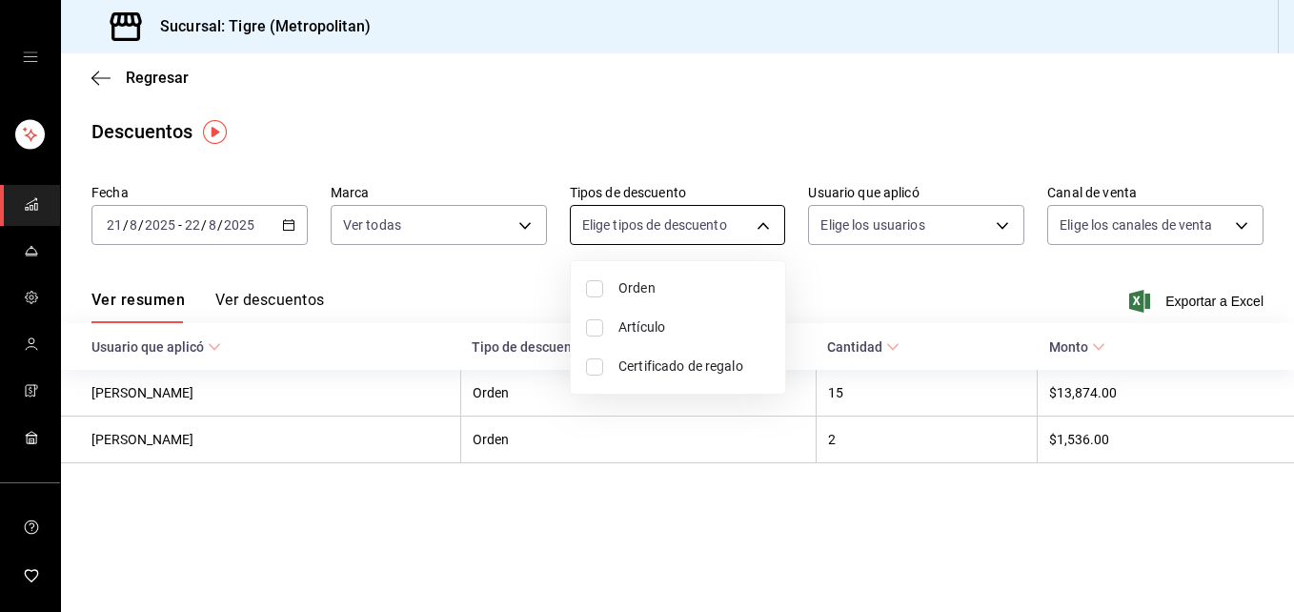
click at [770, 224] on body "Sucursal: Tigre (Metropolitan) Regresar Descuentos Fecha [DATE] [DATE] - [DATE]…" at bounding box center [647, 306] width 1294 height 612
click at [595, 291] on input "checkbox" at bounding box center [594, 288] width 17 height 17
checkbox input "true"
type input "ORDER"
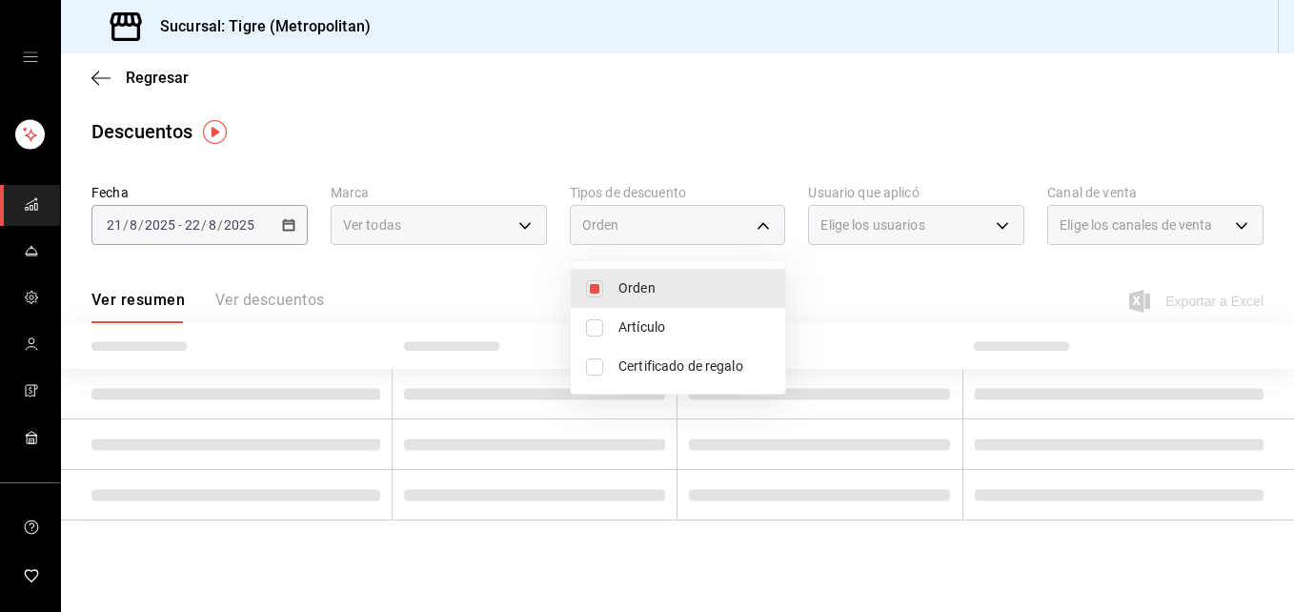
click at [595, 291] on input "checkbox" at bounding box center [594, 288] width 17 height 17
checkbox input "false"
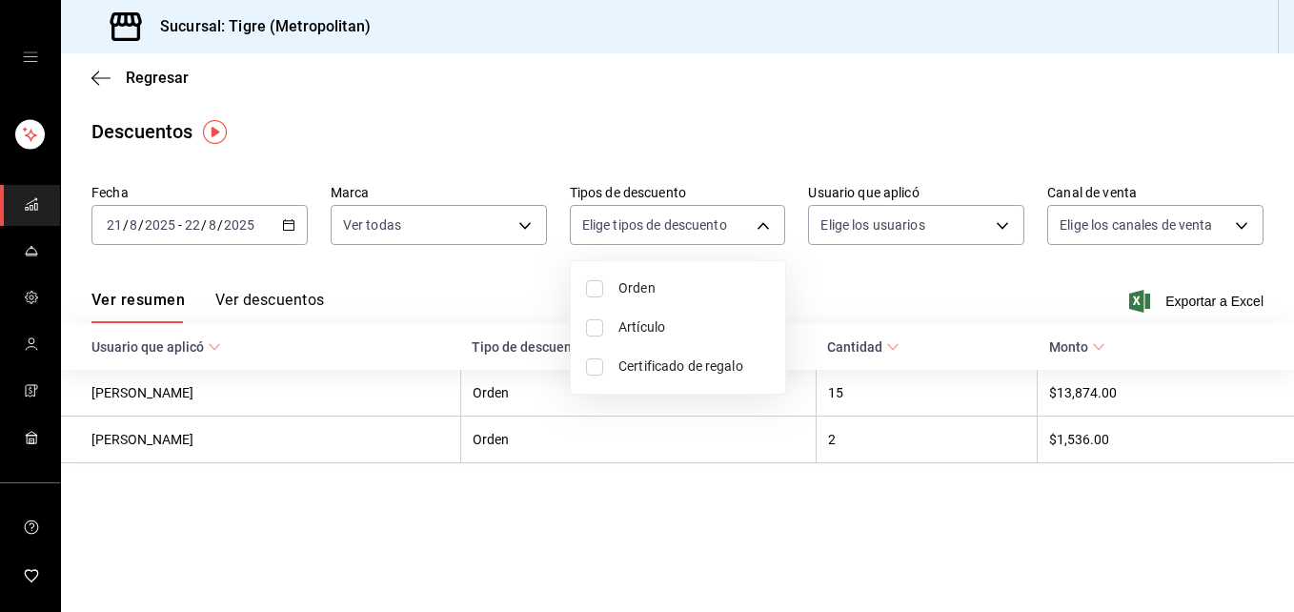
click at [592, 290] on input "checkbox" at bounding box center [594, 288] width 17 height 17
checkbox input "true"
type input "ORDER"
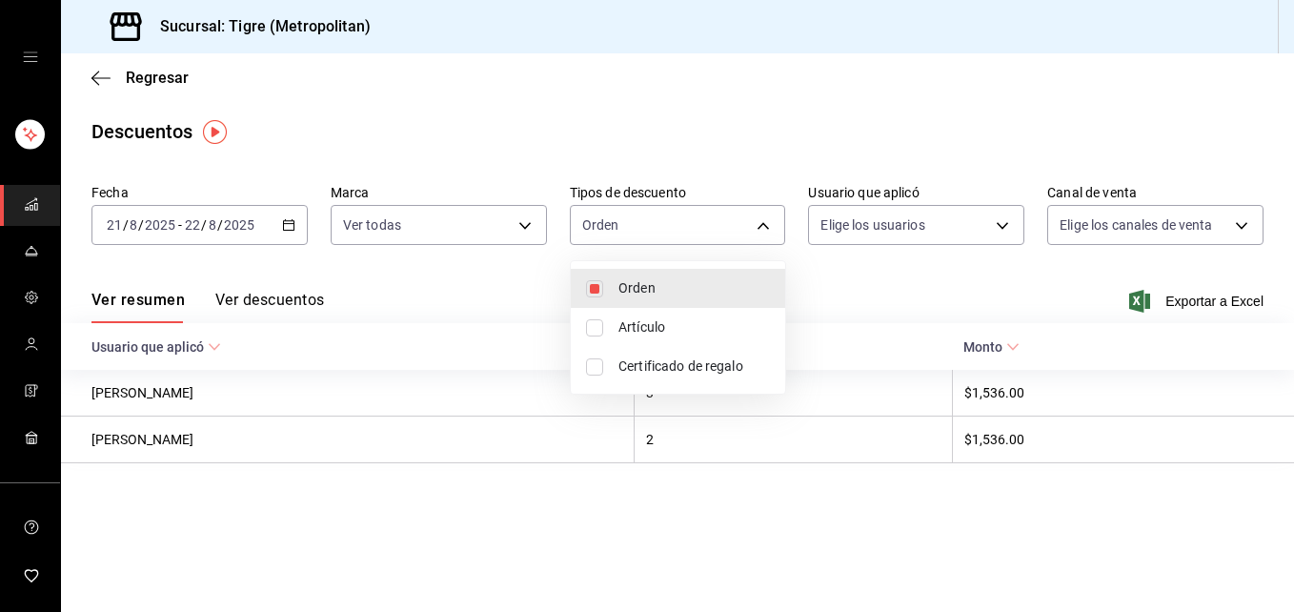
click at [596, 331] on input "checkbox" at bounding box center [594, 327] width 17 height 17
checkbox input "true"
type input "ORDER,ORDER_ITEM"
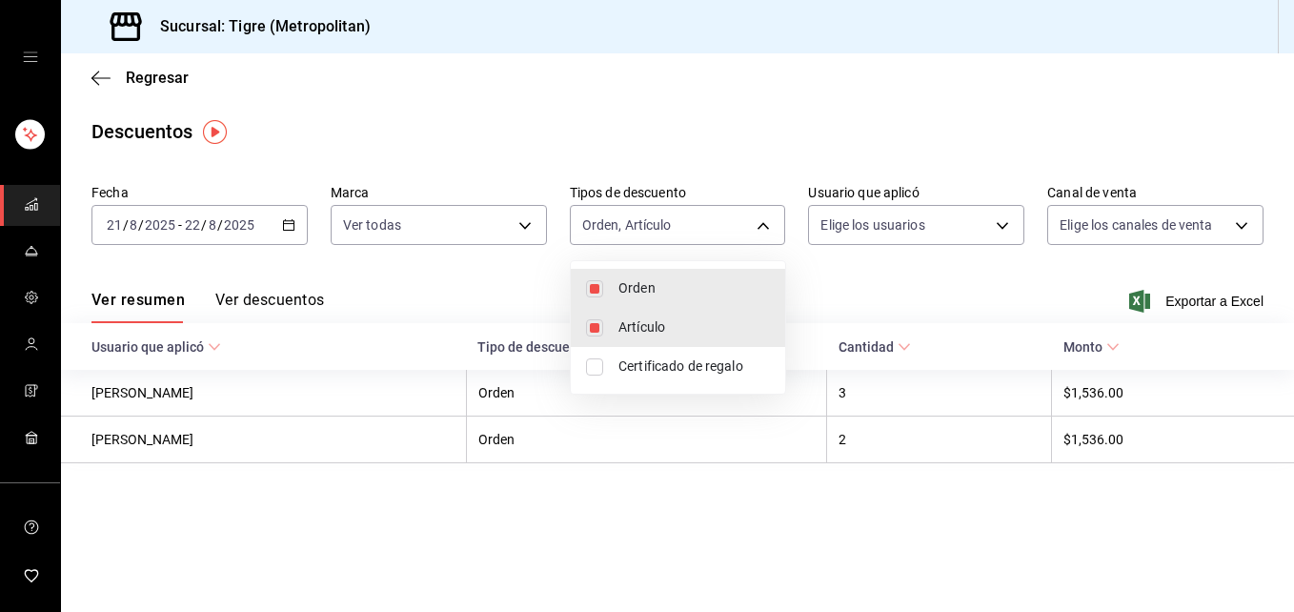
click at [597, 371] on input "checkbox" at bounding box center [594, 366] width 17 height 17
checkbox input "true"
type input "ORDER,ORDER_ITEM,CARD_REWARD"
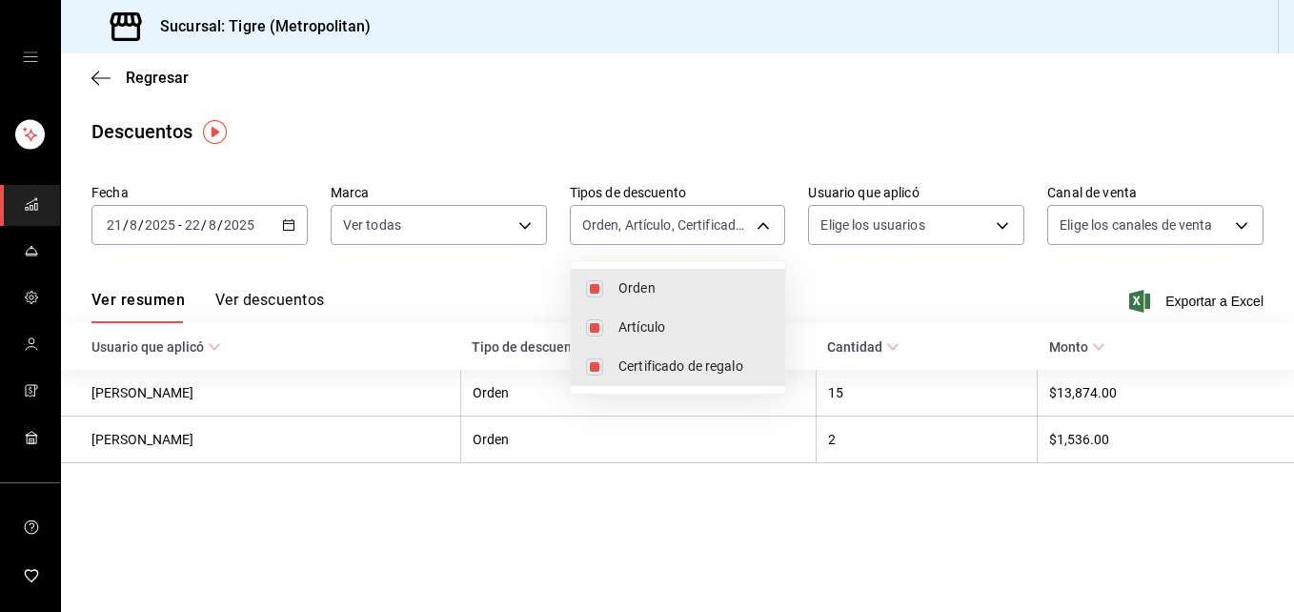
click at [1001, 226] on div at bounding box center [647, 306] width 1294 height 612
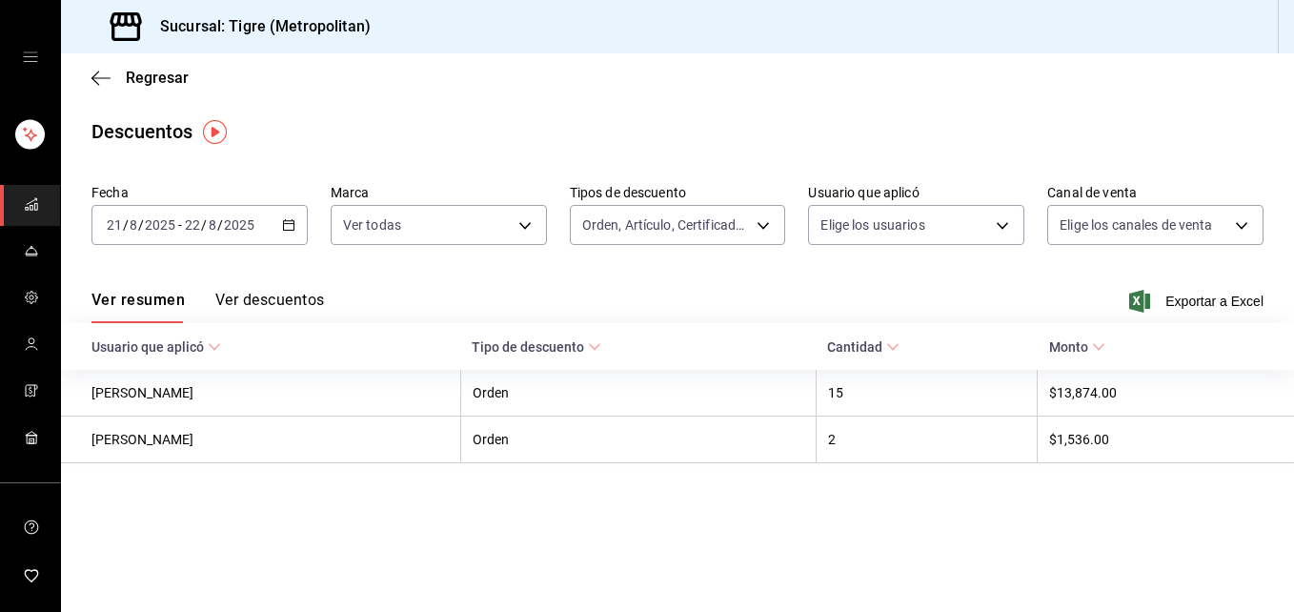
click at [1001, 226] on body "Sucursal: Tigre (Metropolitan) Regresar Descuentos Fecha [DATE] [DATE] - [DATE]…" at bounding box center [647, 306] width 1294 height 612
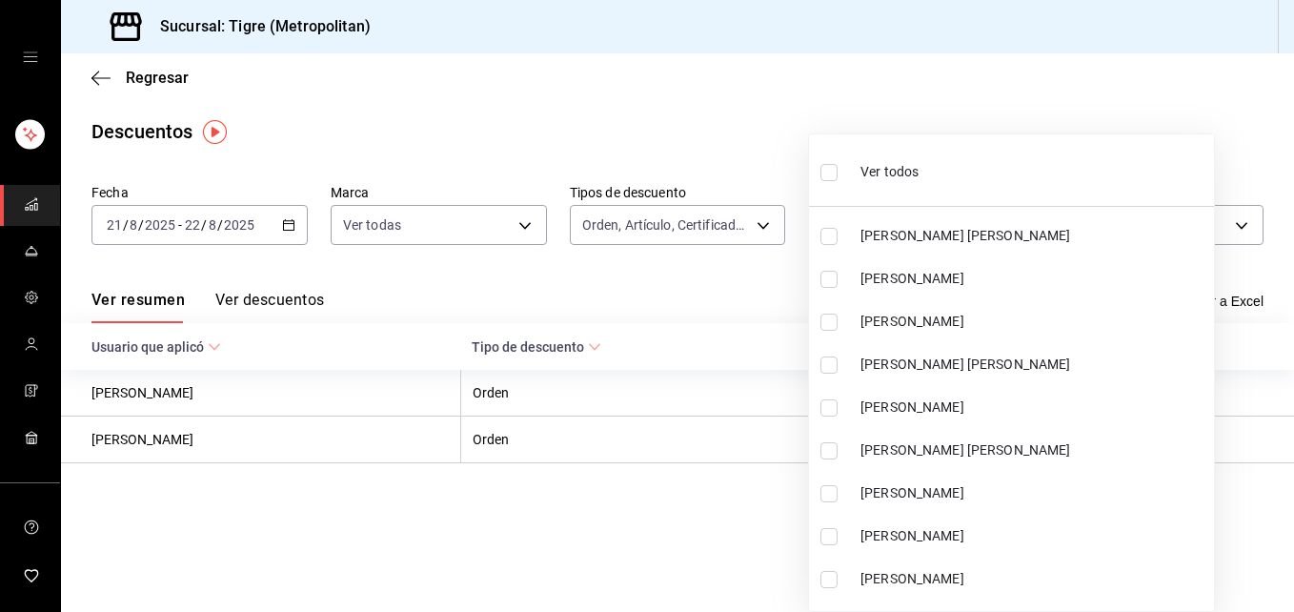
click at [829, 175] on input "checkbox" at bounding box center [828, 172] width 17 height 17
checkbox input "true"
click at [829, 175] on ul "Ver todos [PERSON_NAME] [PERSON_NAME] [PERSON_NAME] [PERSON_NAME] [PERSON_NAME]…" at bounding box center [1011, 372] width 405 height 476
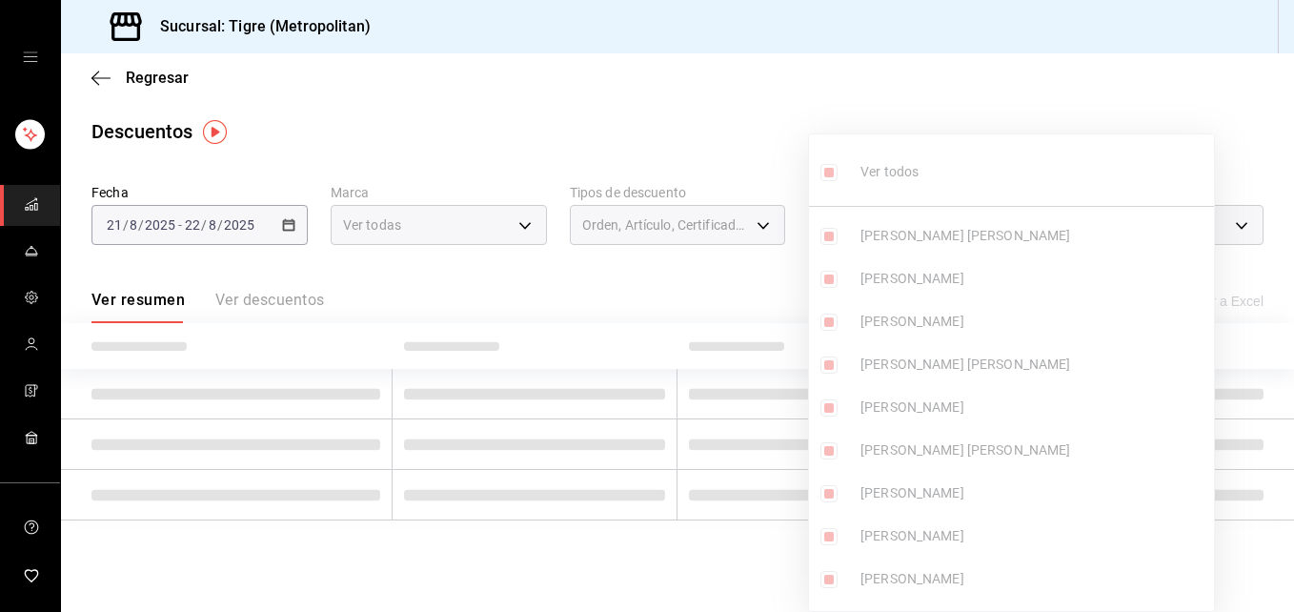
type input "6b4342d5-1a70-4bcb-8c56-ac07fe99d7bb,0d0beca7-4d11-4f77-8f99-701dabe81d63,2d16f…"
checkbox input "true"
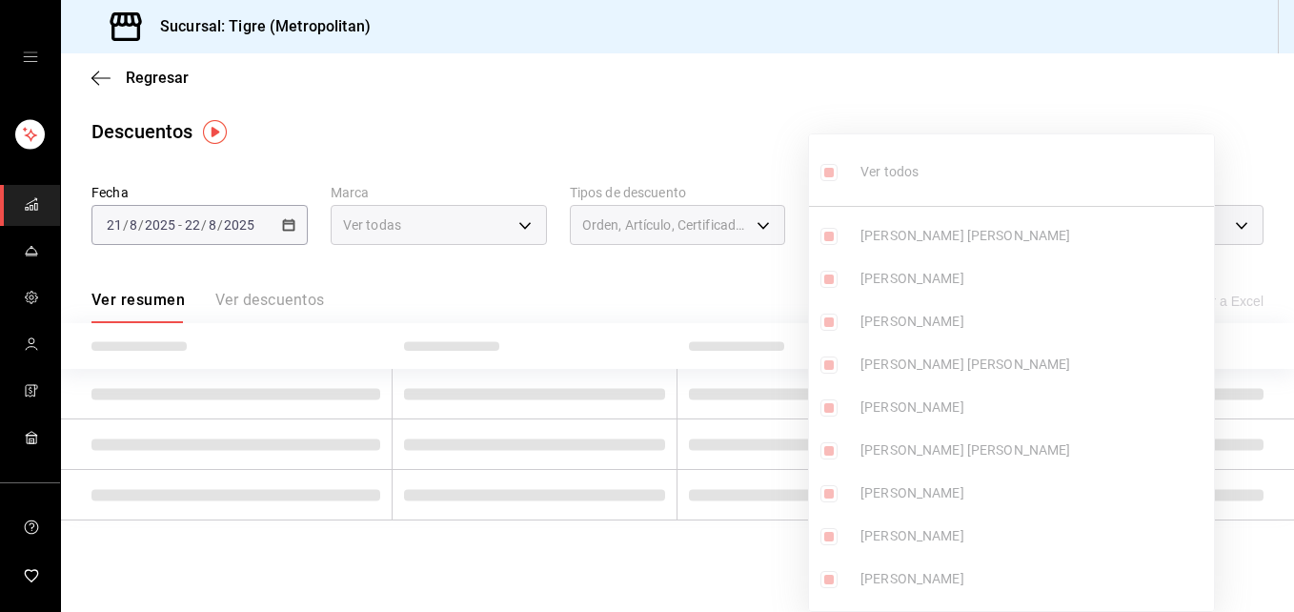
checkbox input "true"
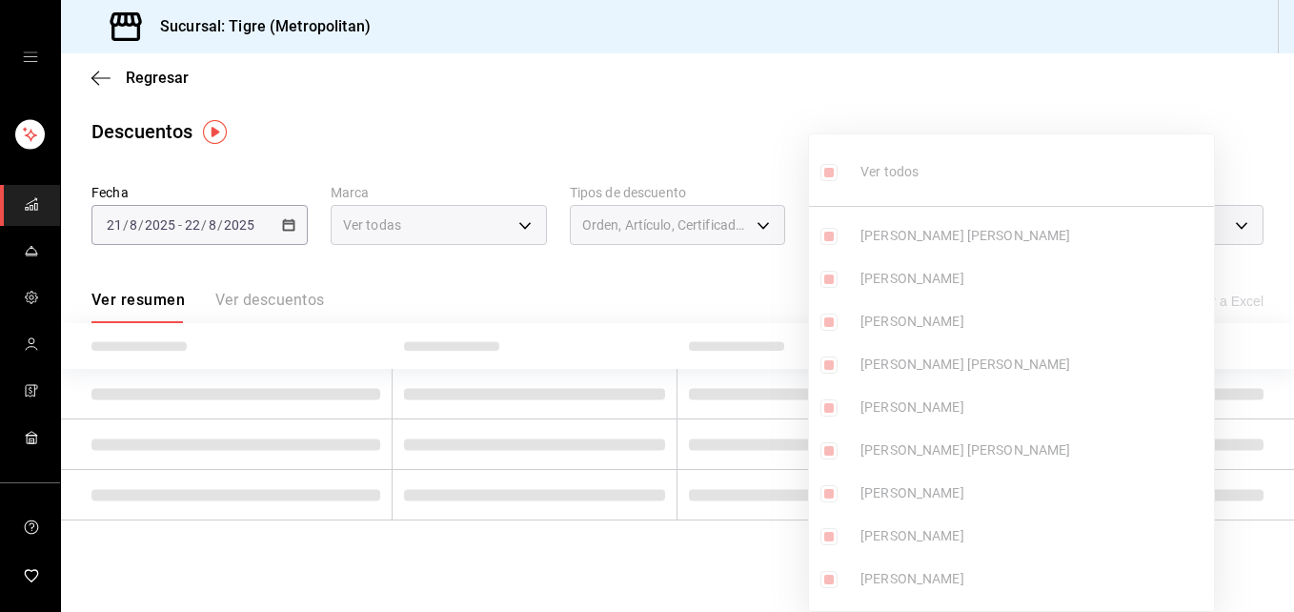
checkbox input "true"
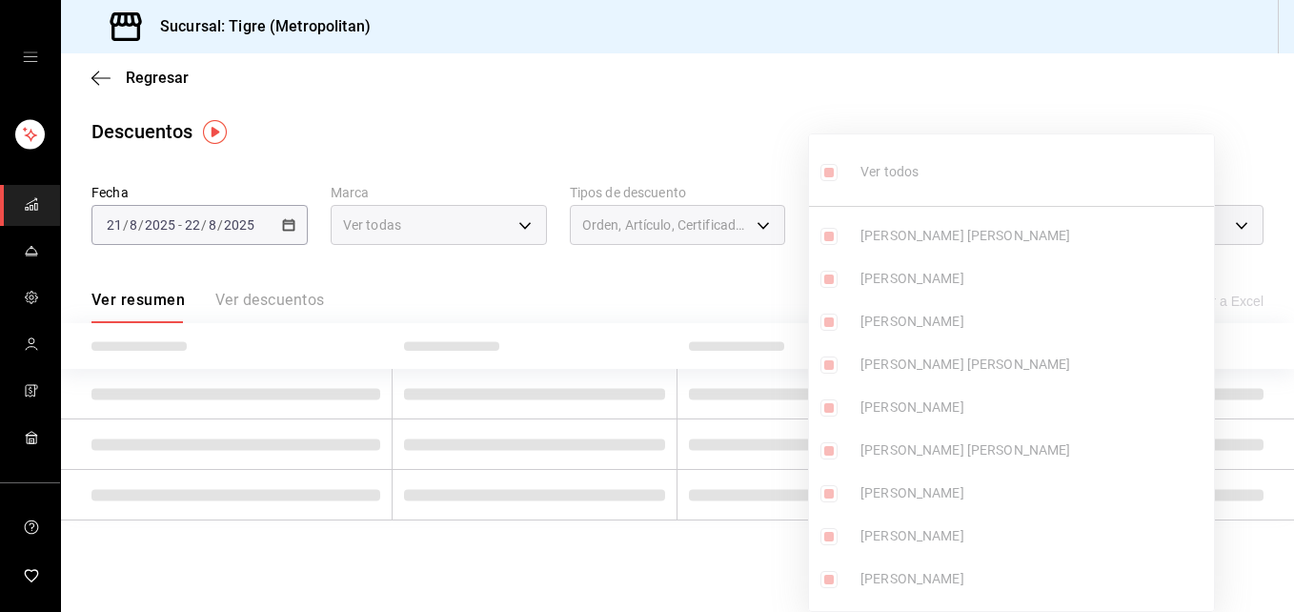
checkbox input "true"
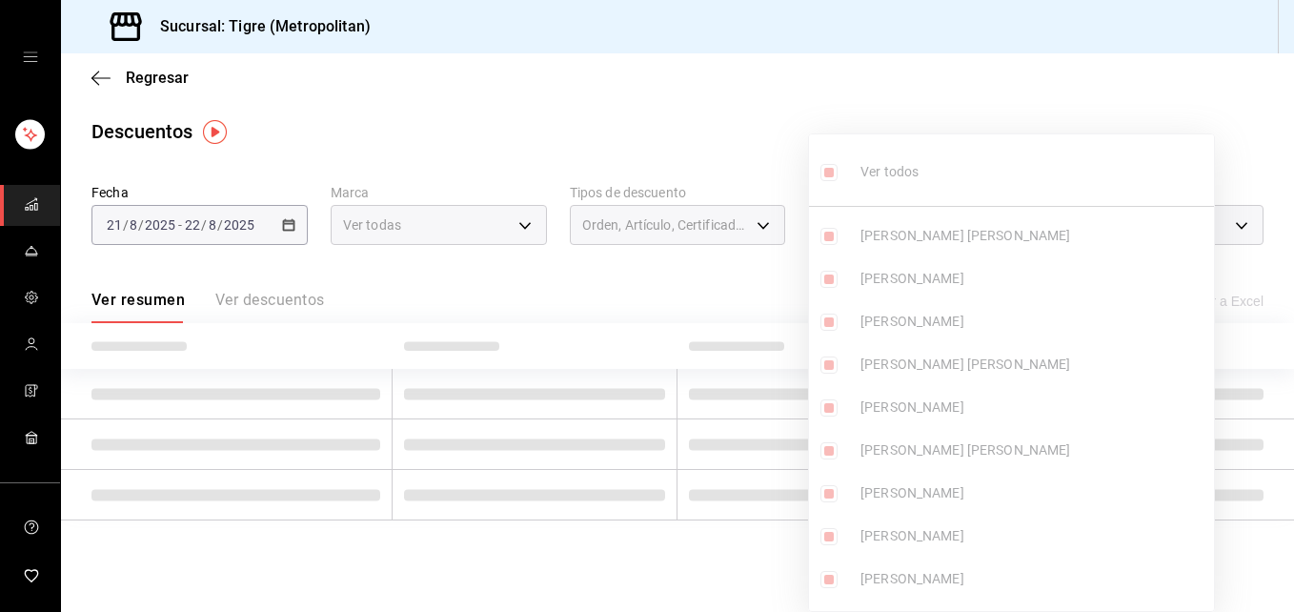
checkbox input "true"
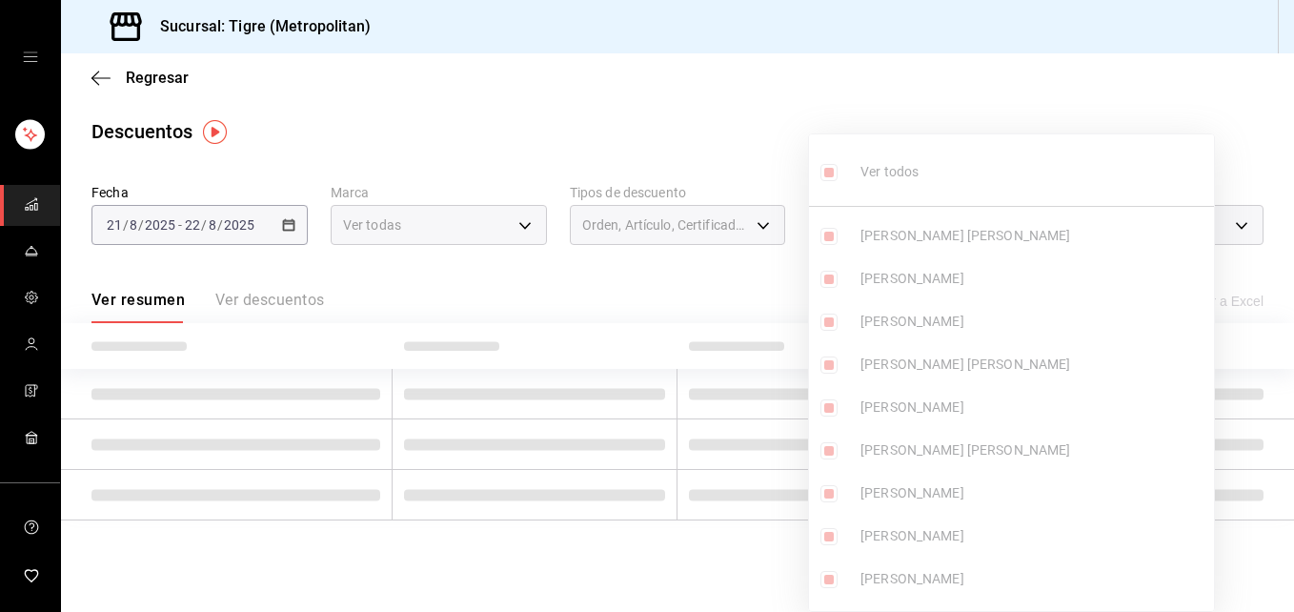
checkbox input "true"
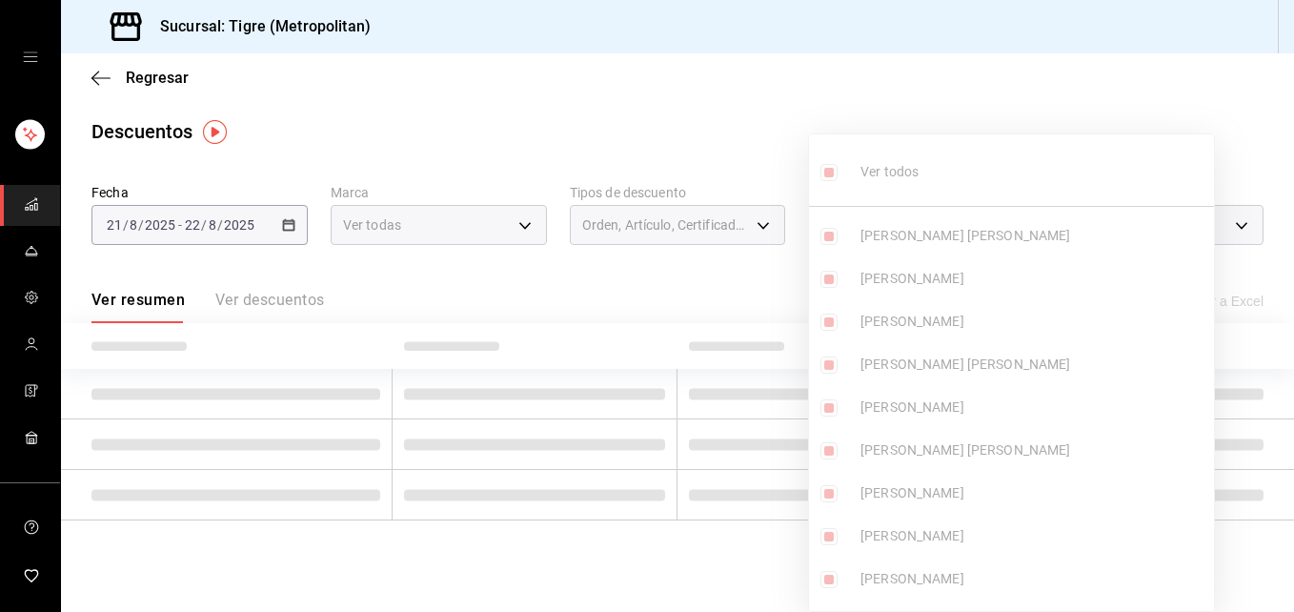
checkbox input "true"
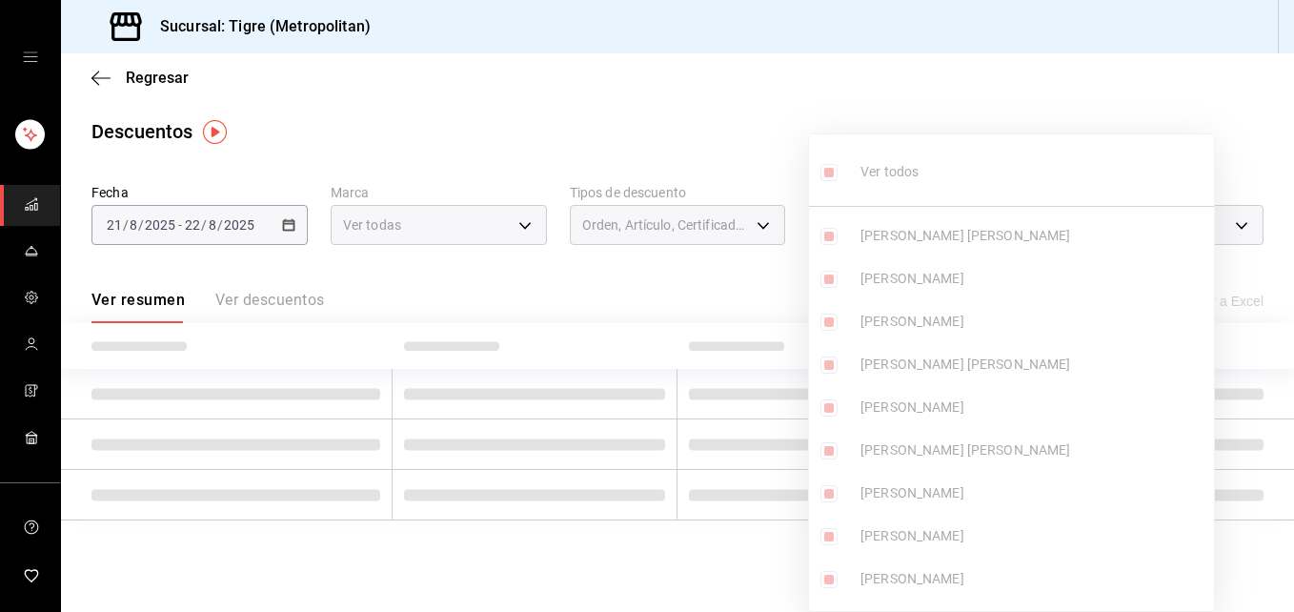
checkbox input "true"
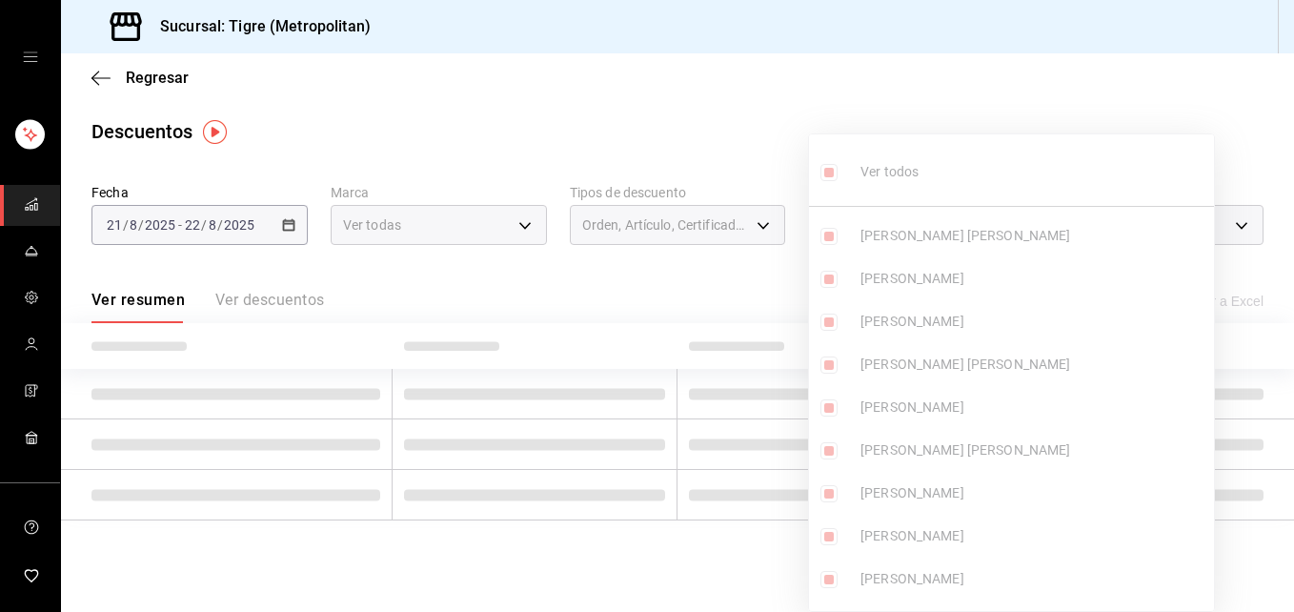
checkbox input "true"
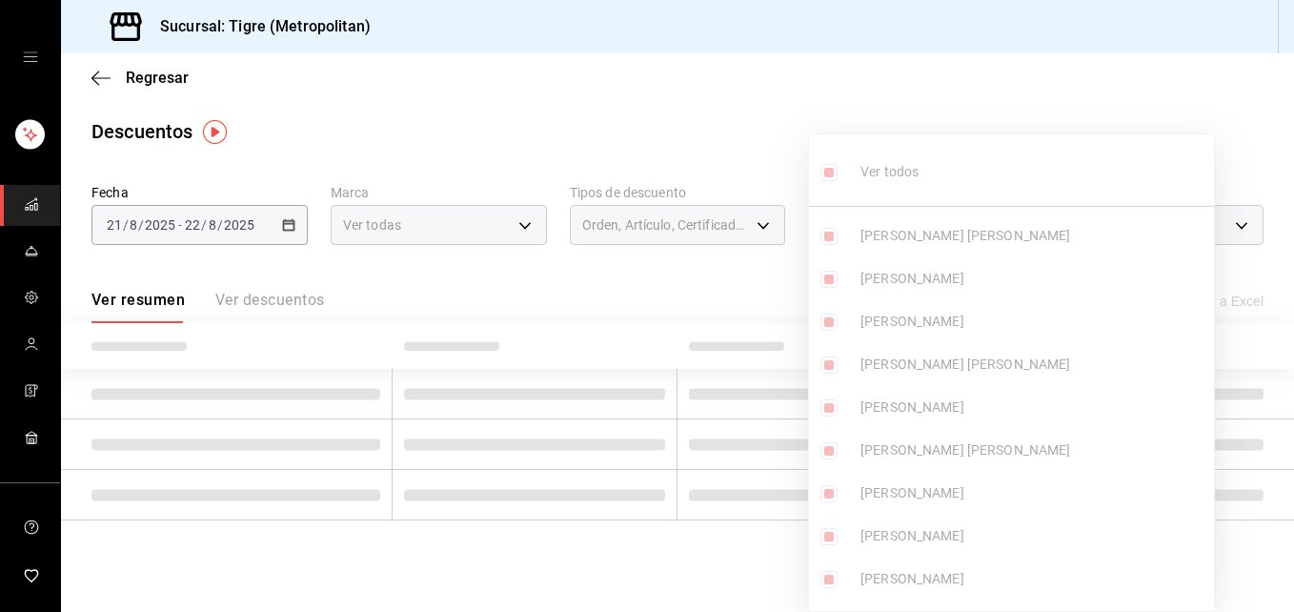
checkbox input "true"
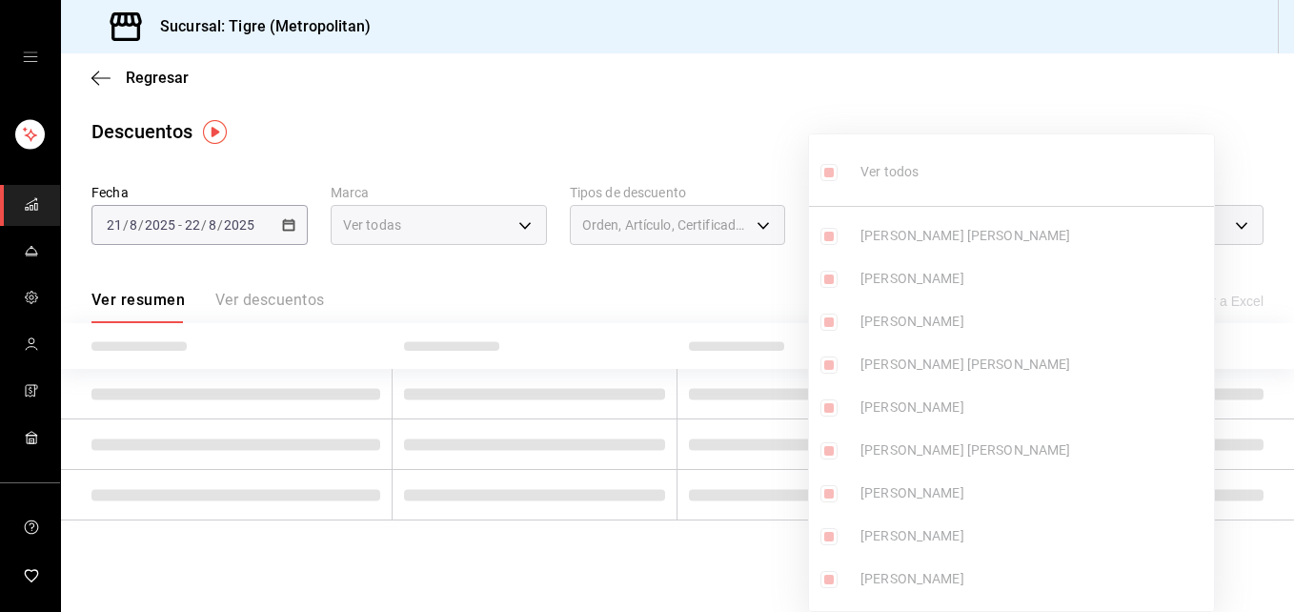
checkbox input "true"
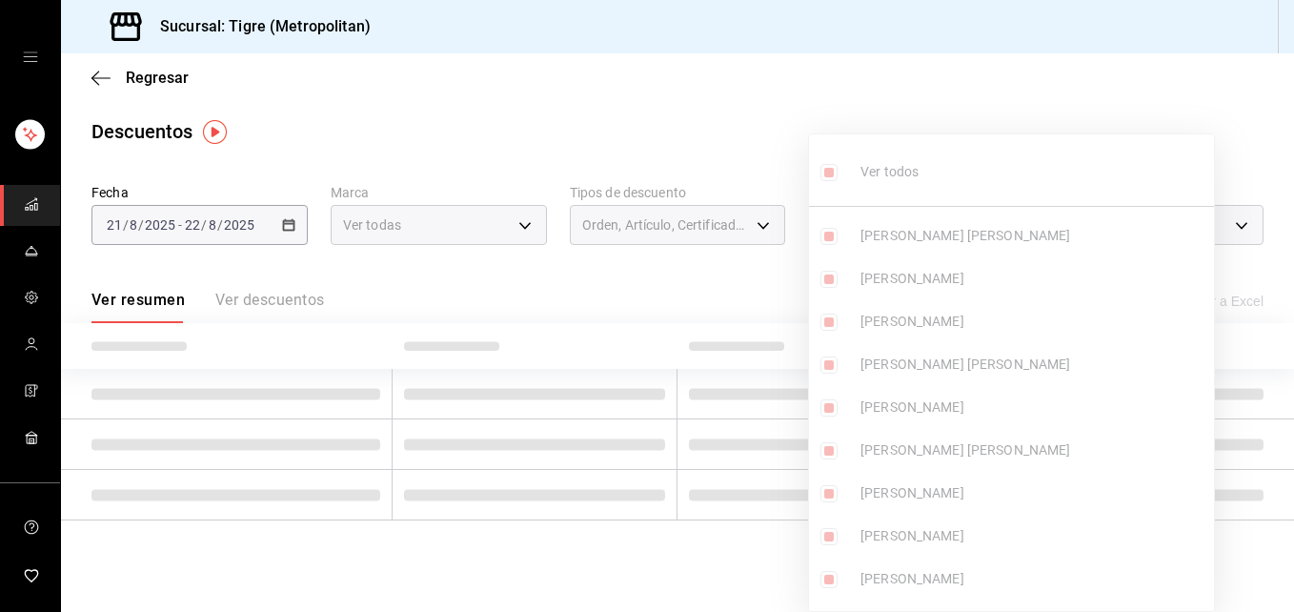
checkbox input "true"
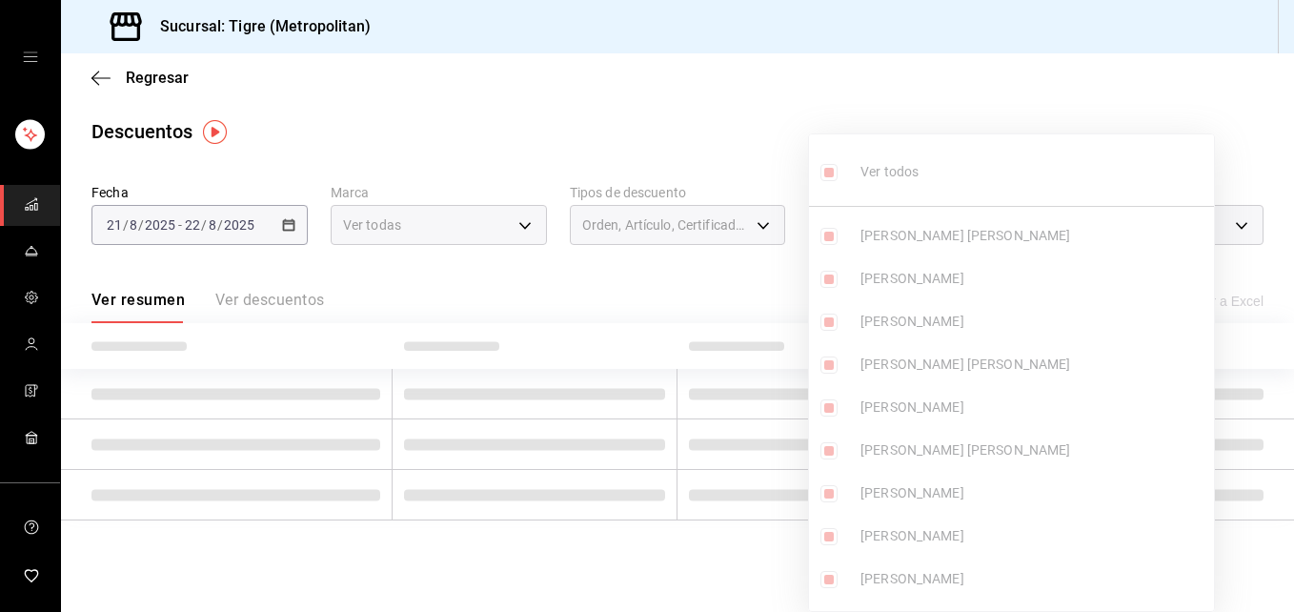
checkbox input "true"
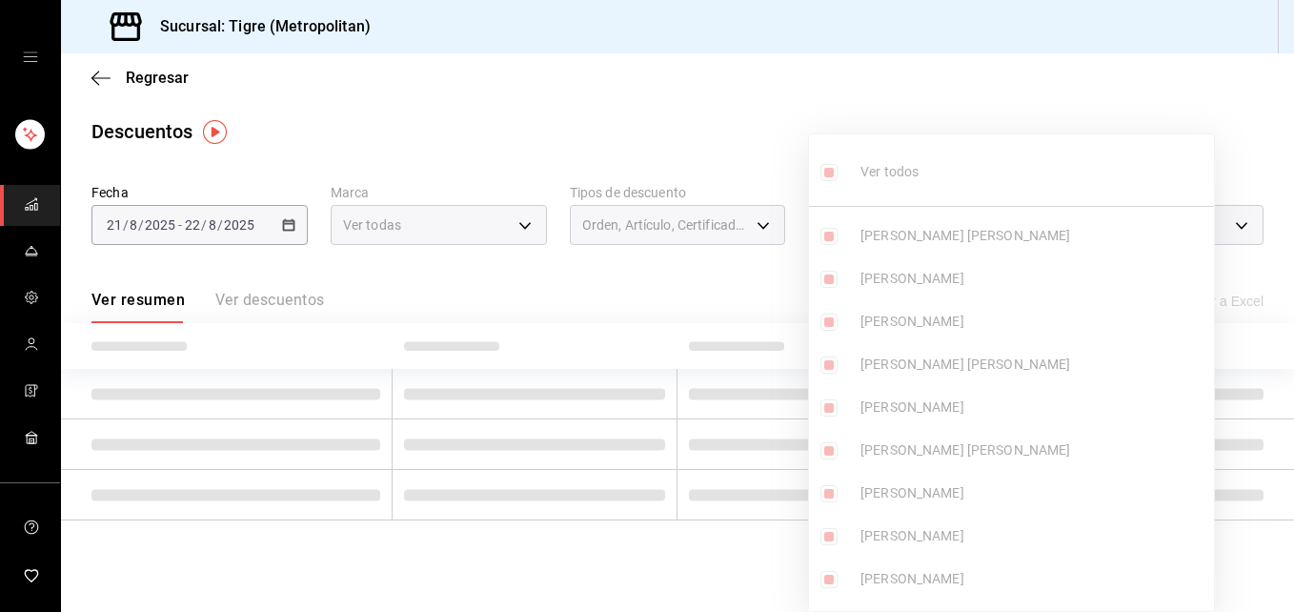
checkbox input "true"
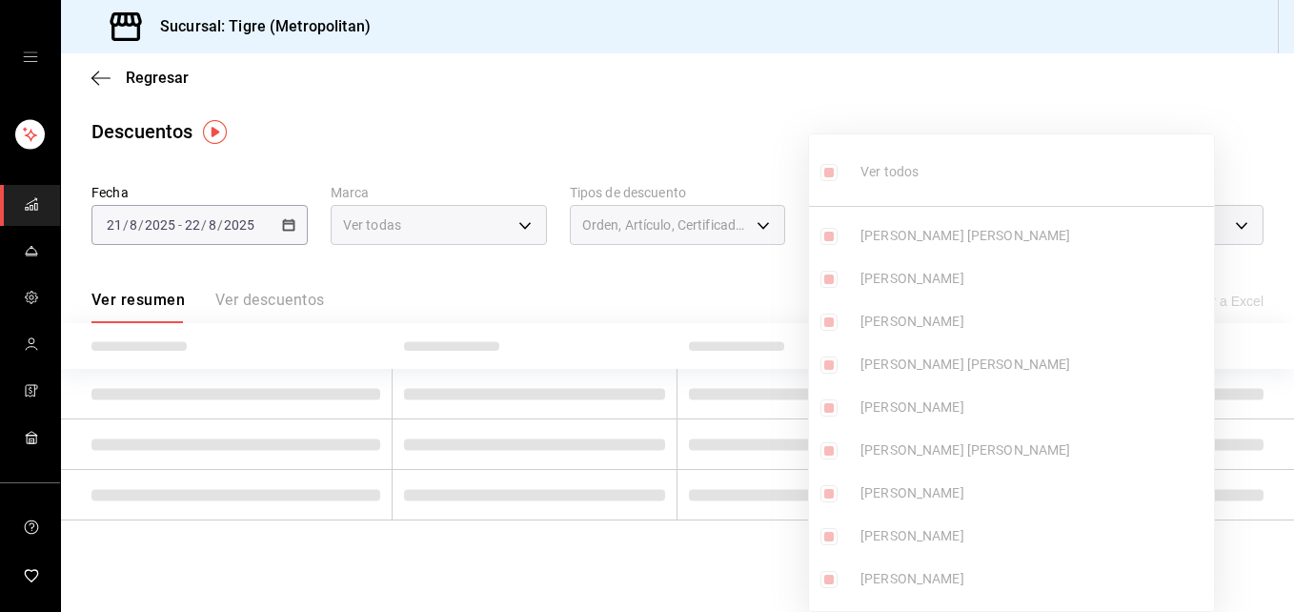
checkbox input "true"
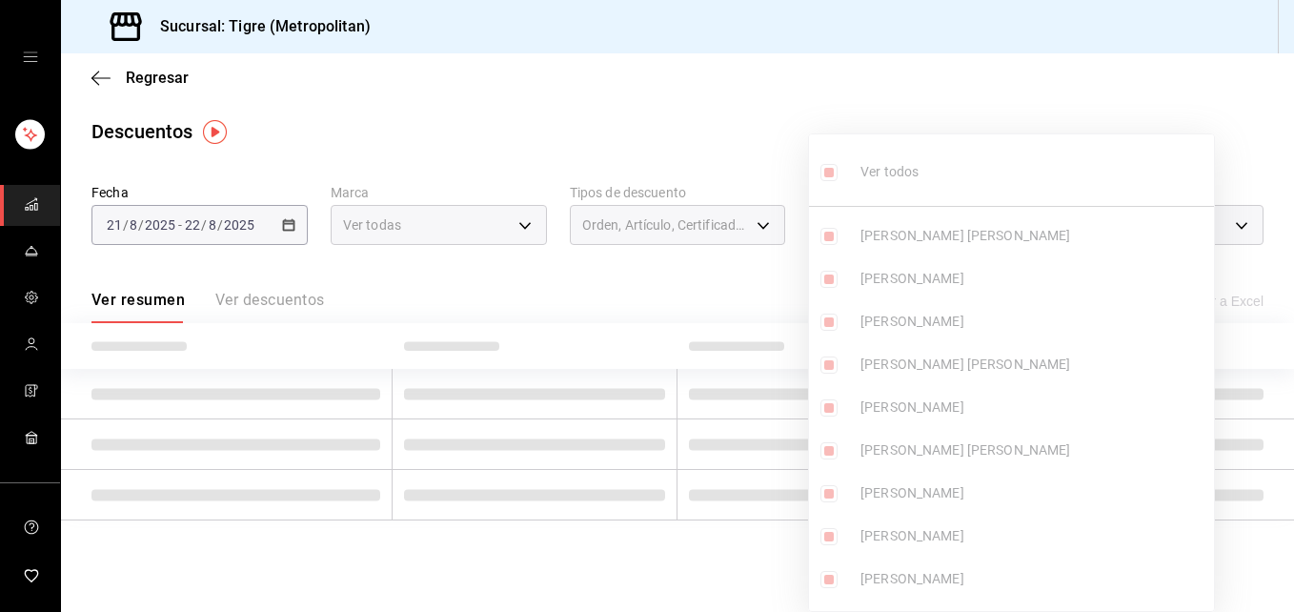
checkbox input "true"
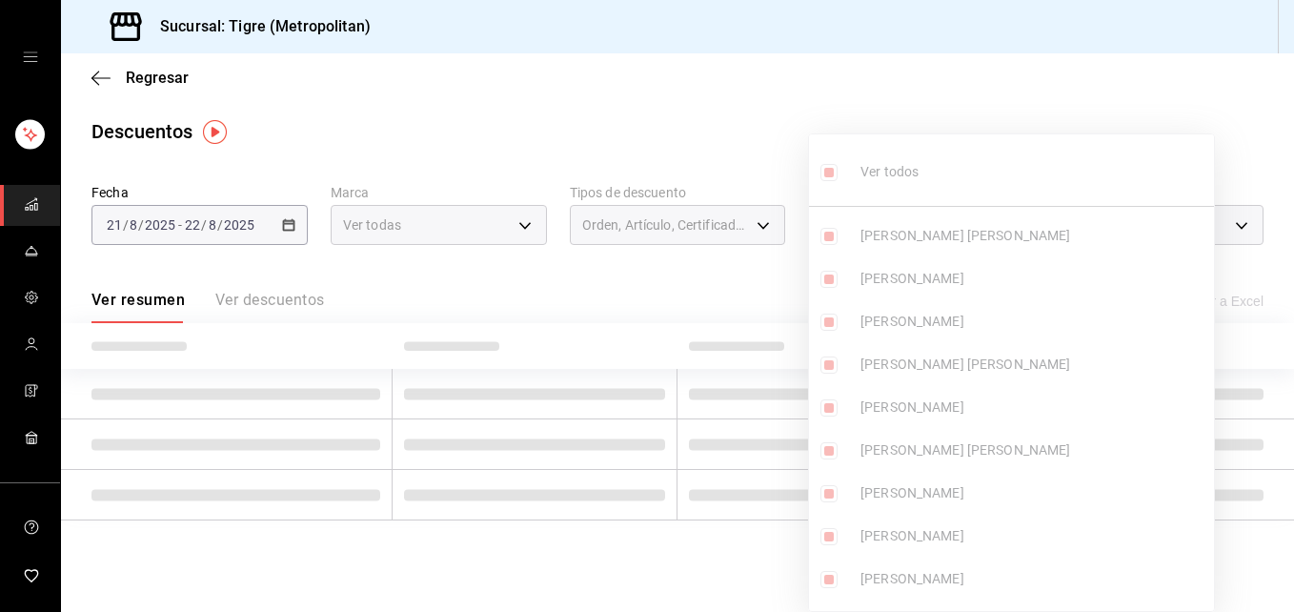
checkbox input "true"
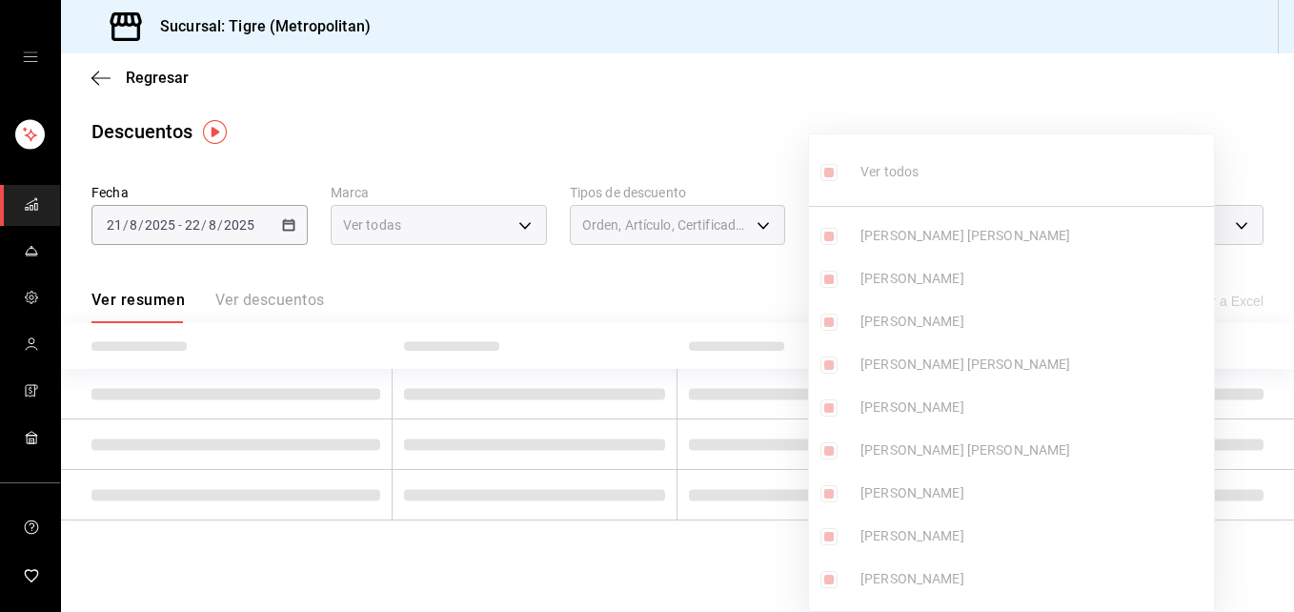
checkbox input "true"
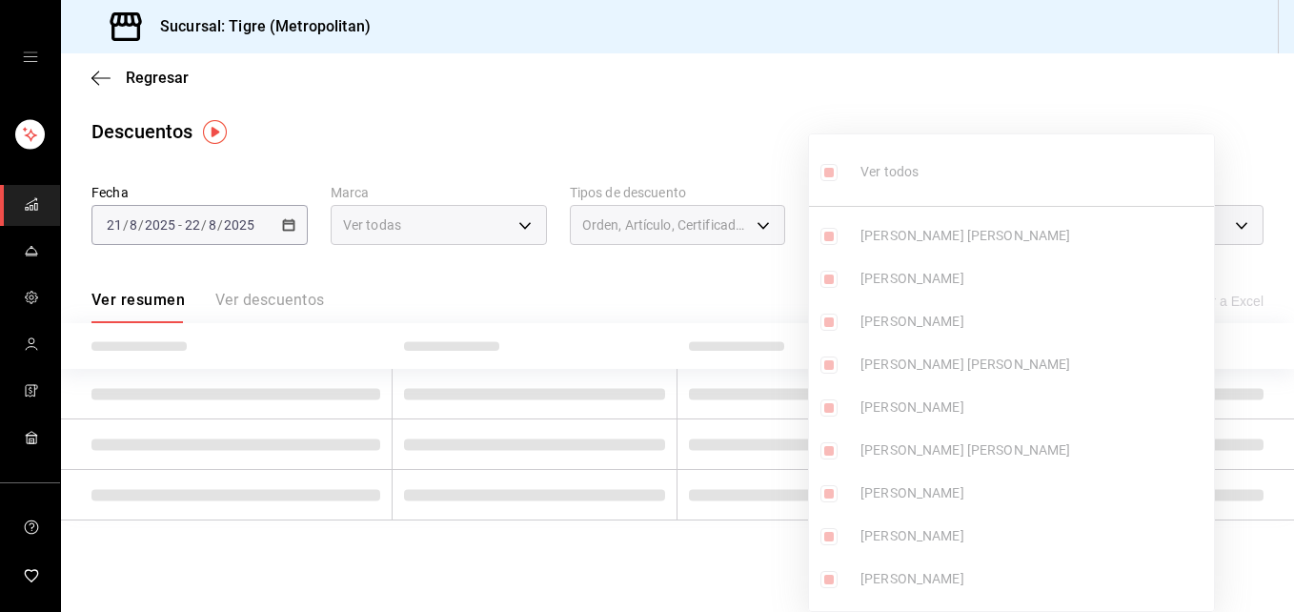
checkbox input "true"
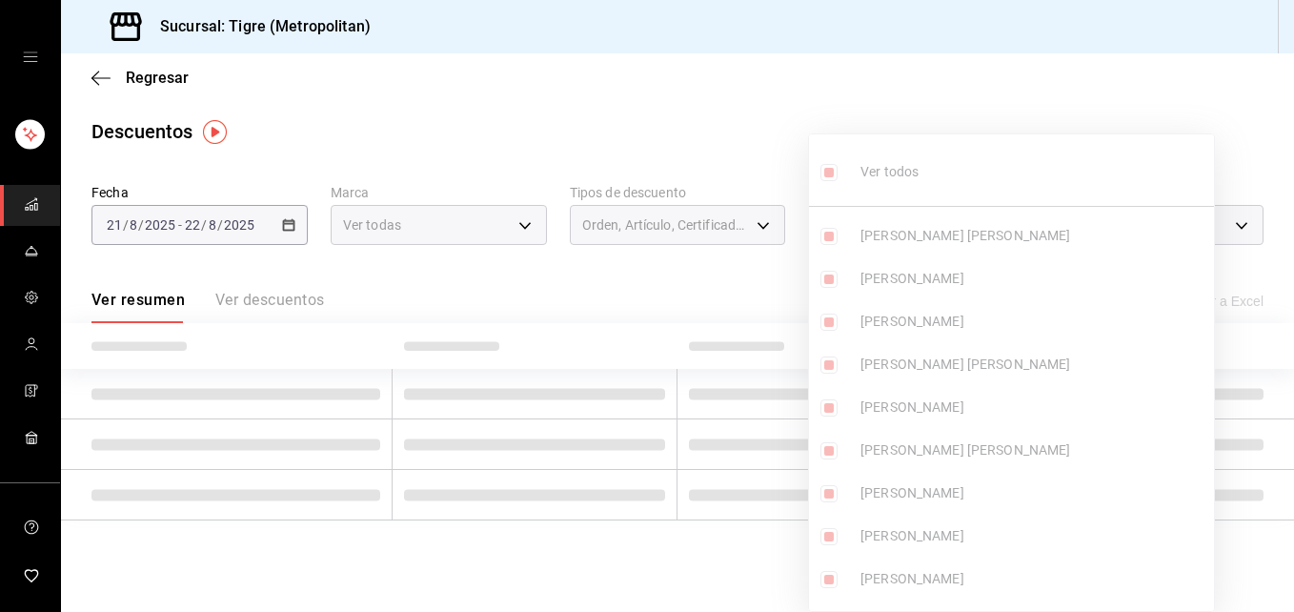
checkbox input "true"
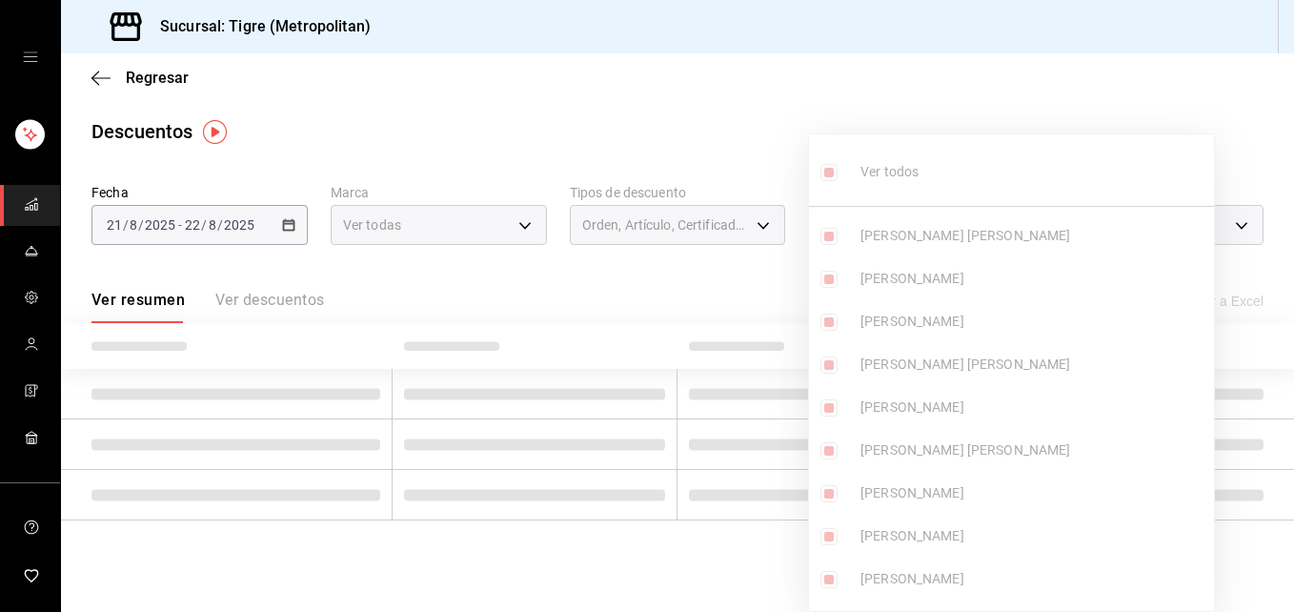
checkbox input "true"
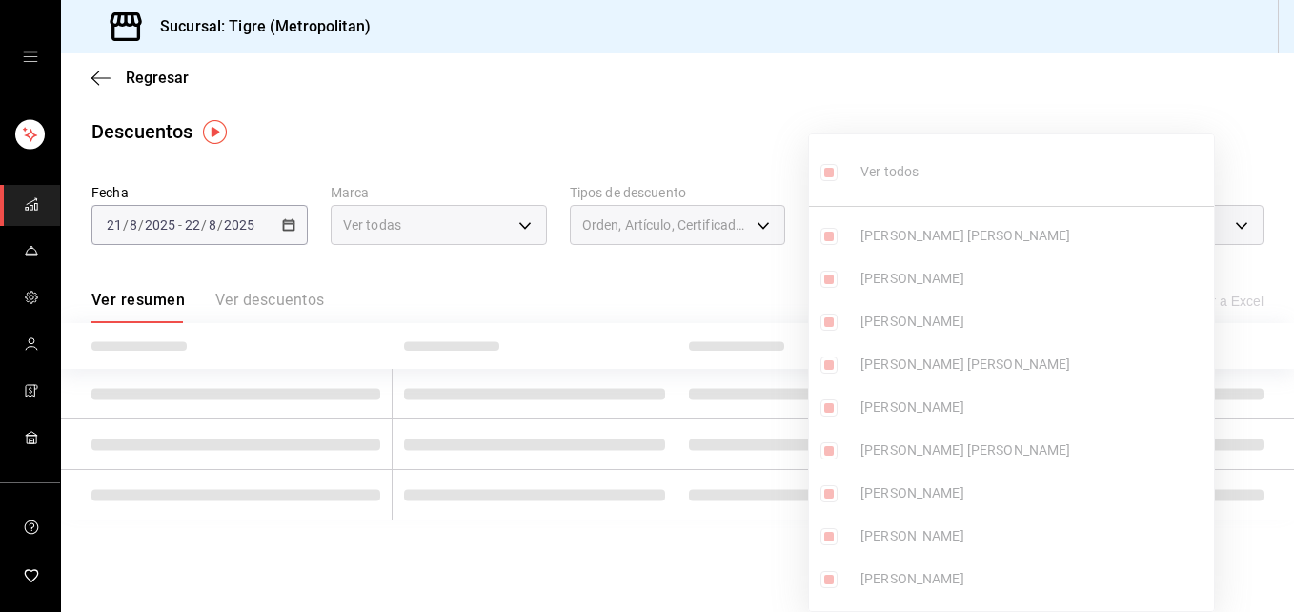
checkbox input "true"
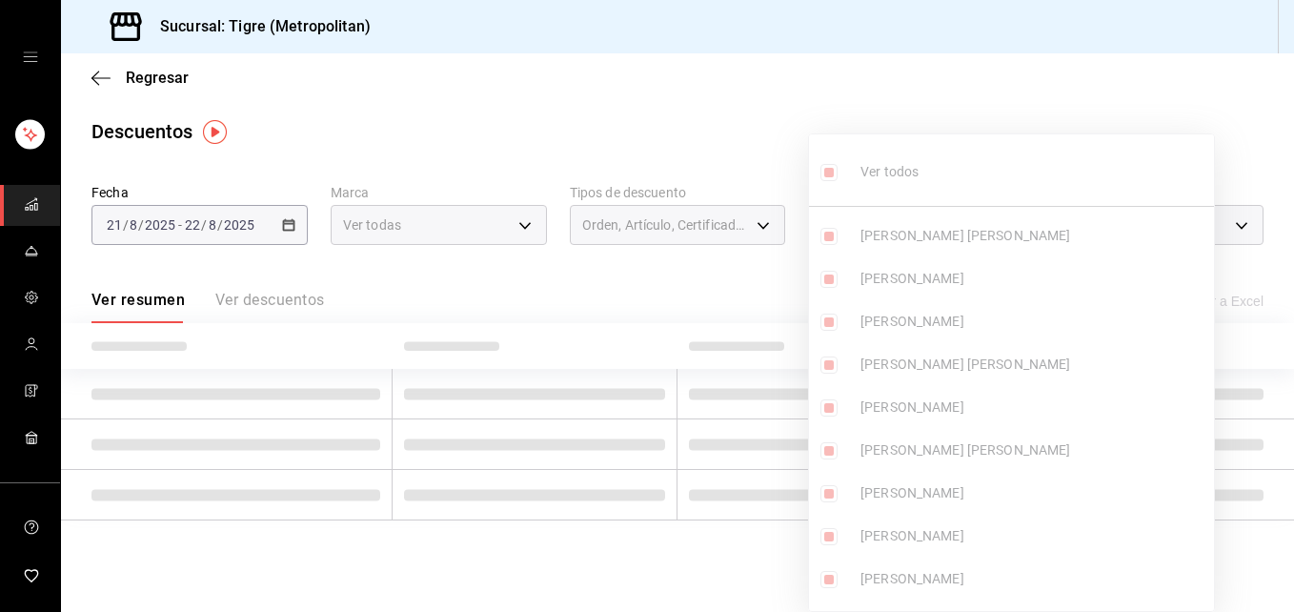
checkbox input "true"
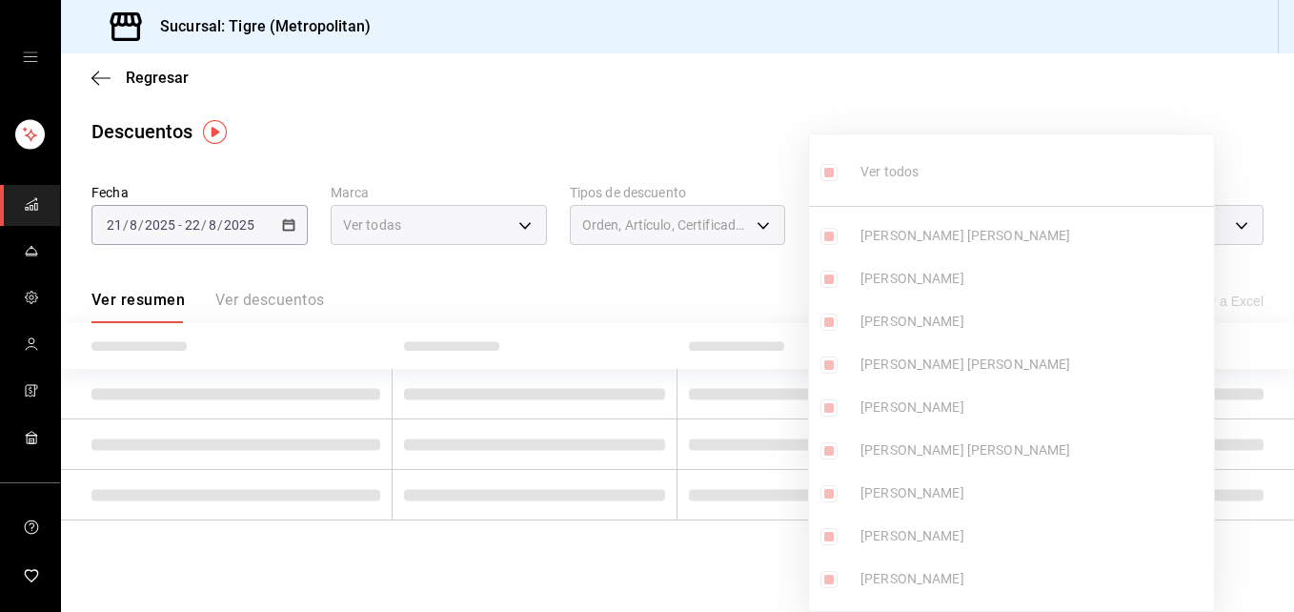
checkbox input "true"
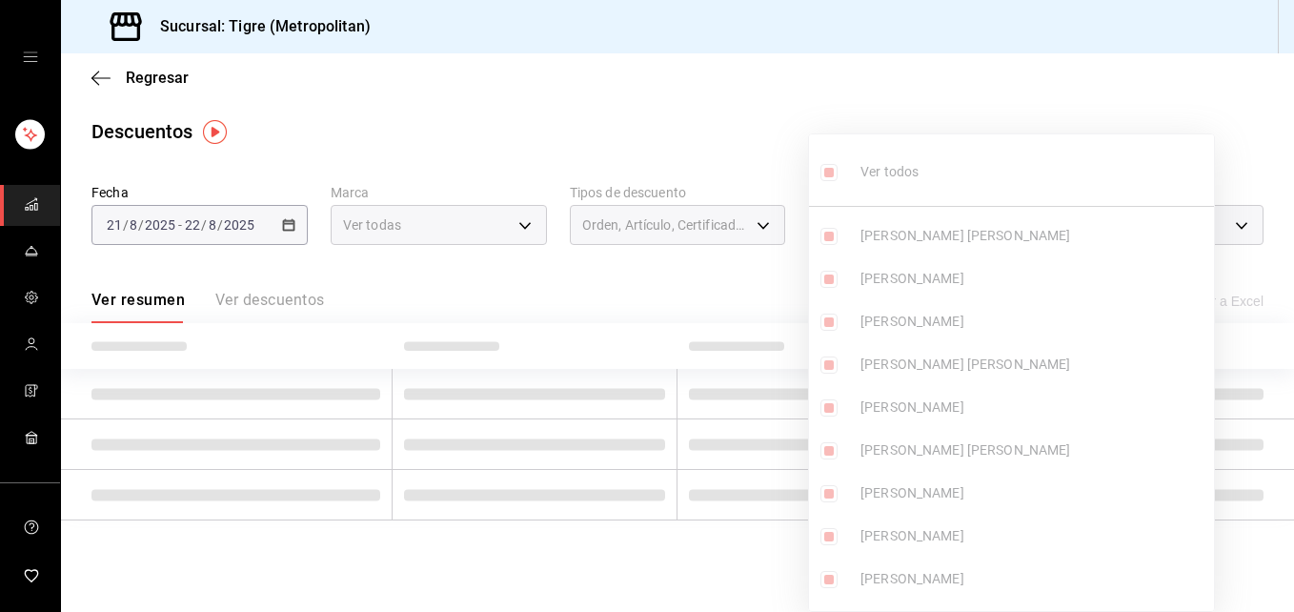
checkbox input "true"
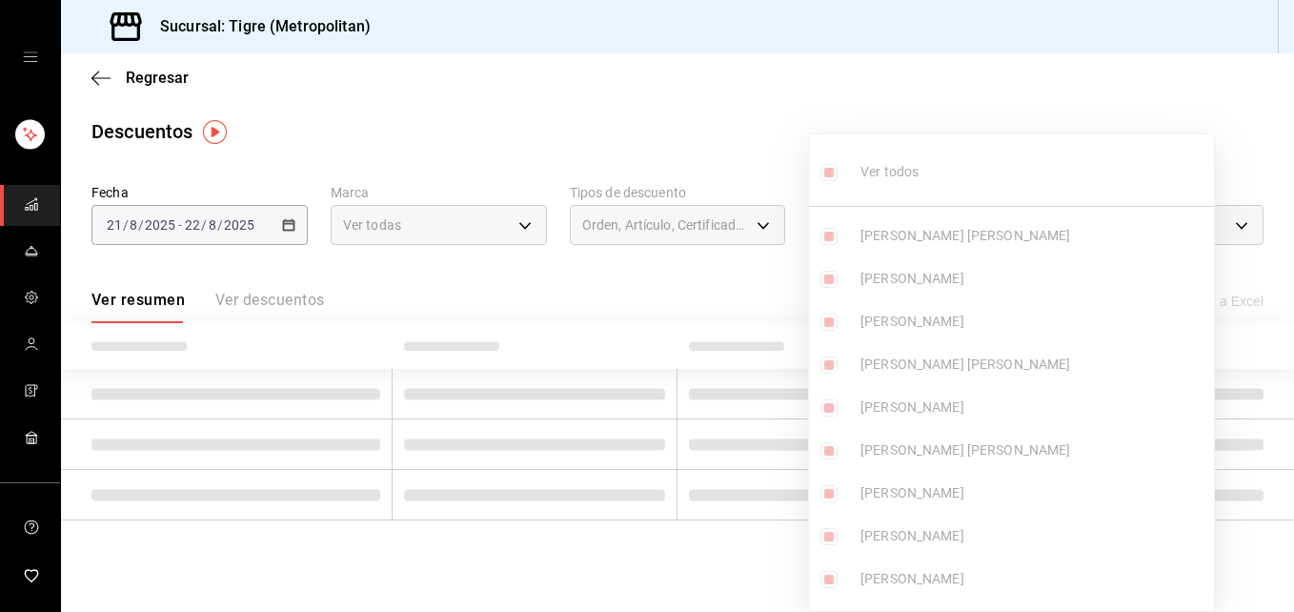
checkbox input "true"
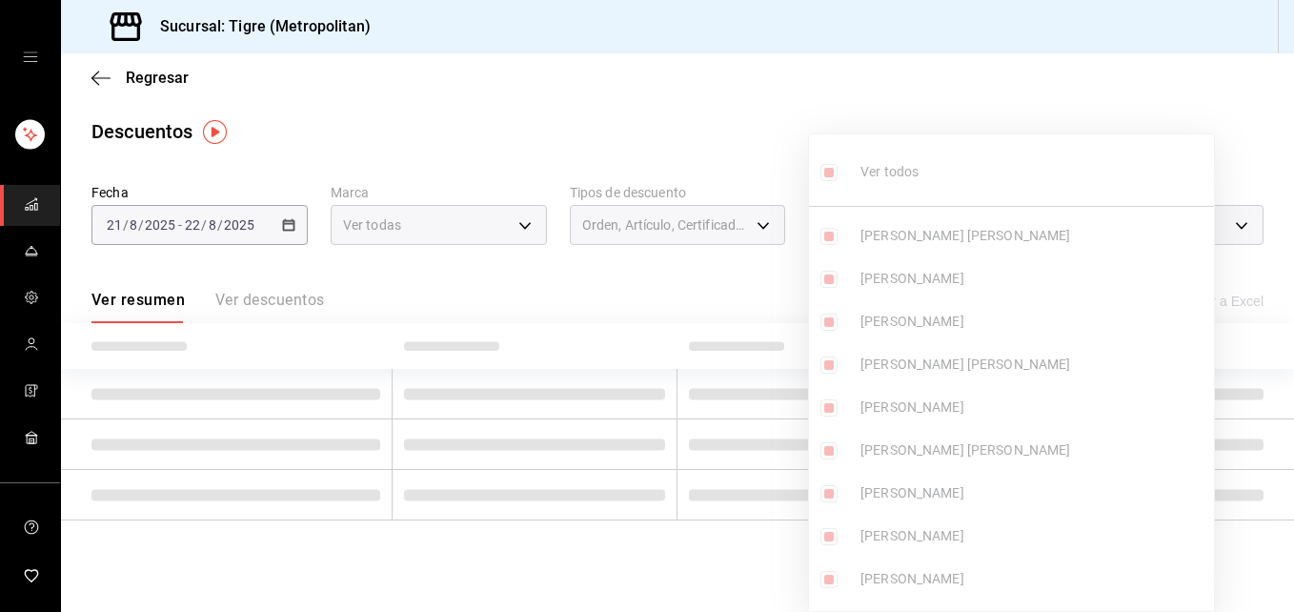
checkbox input "true"
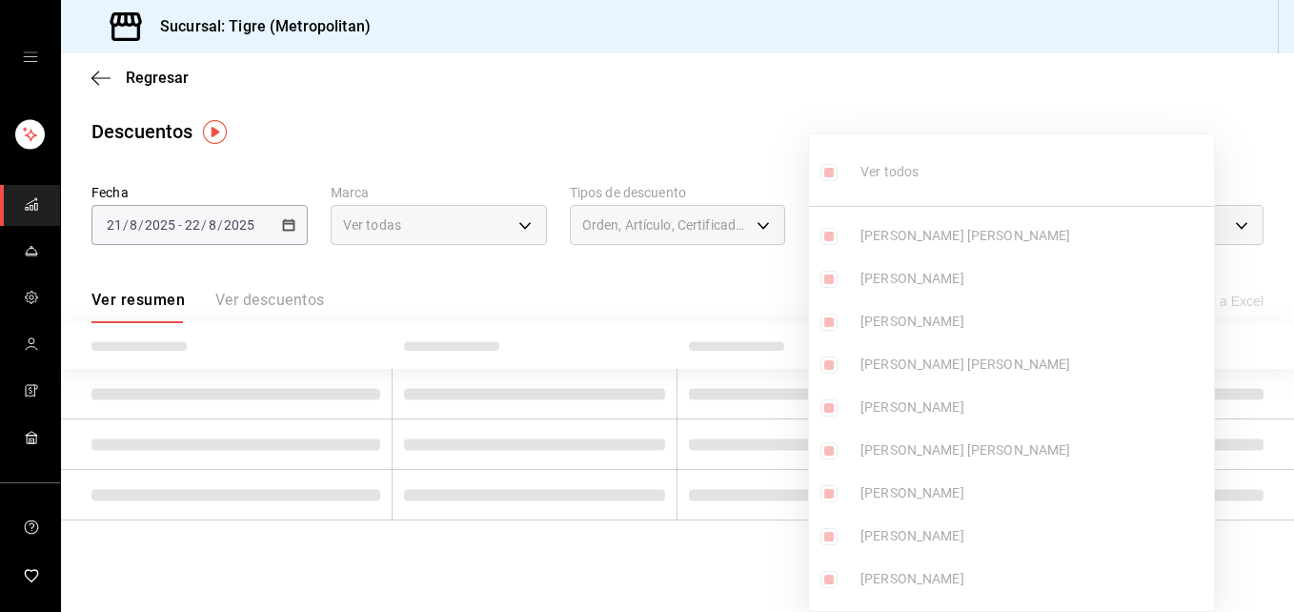
checkbox input "true"
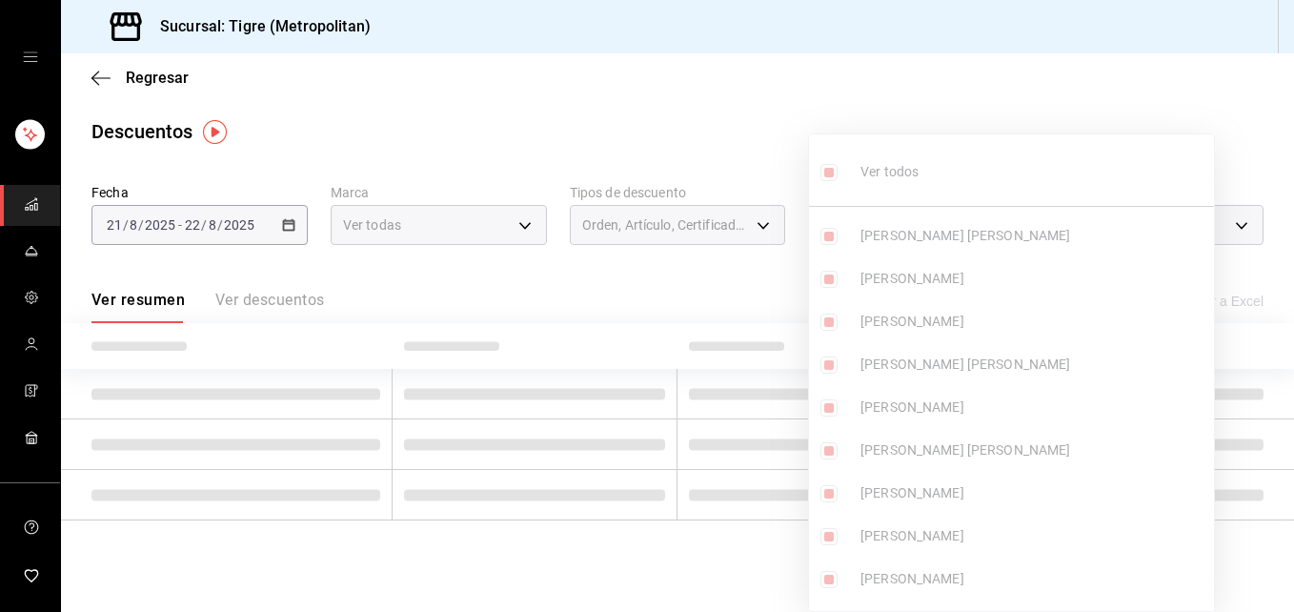
checkbox input "true"
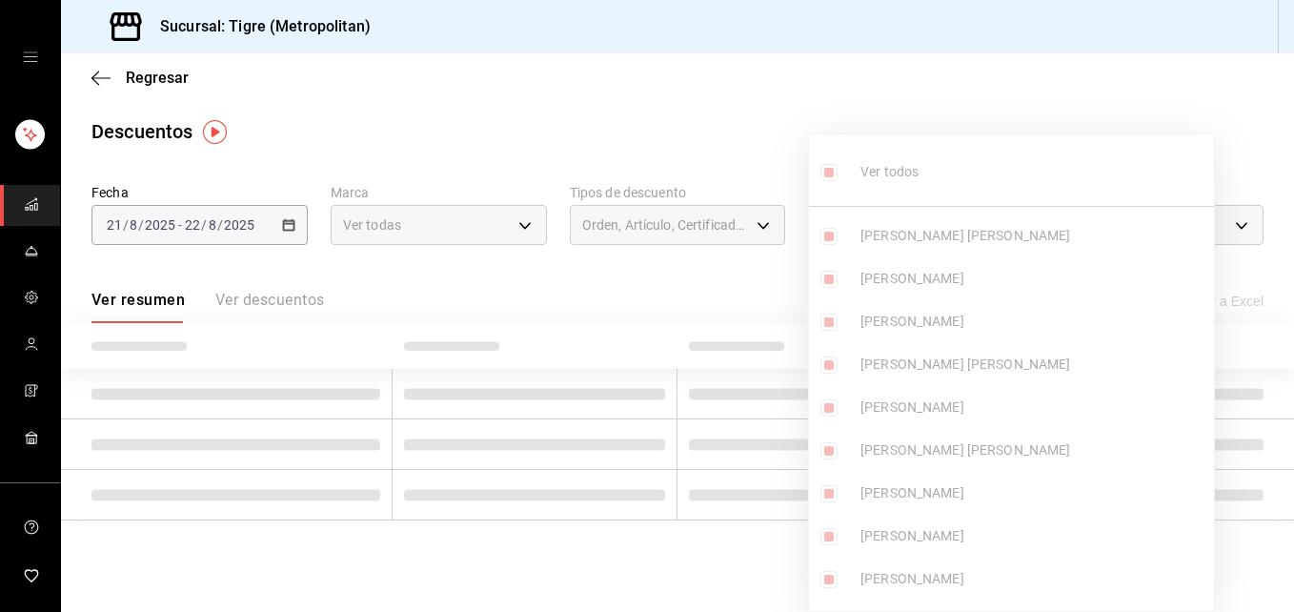
checkbox input "true"
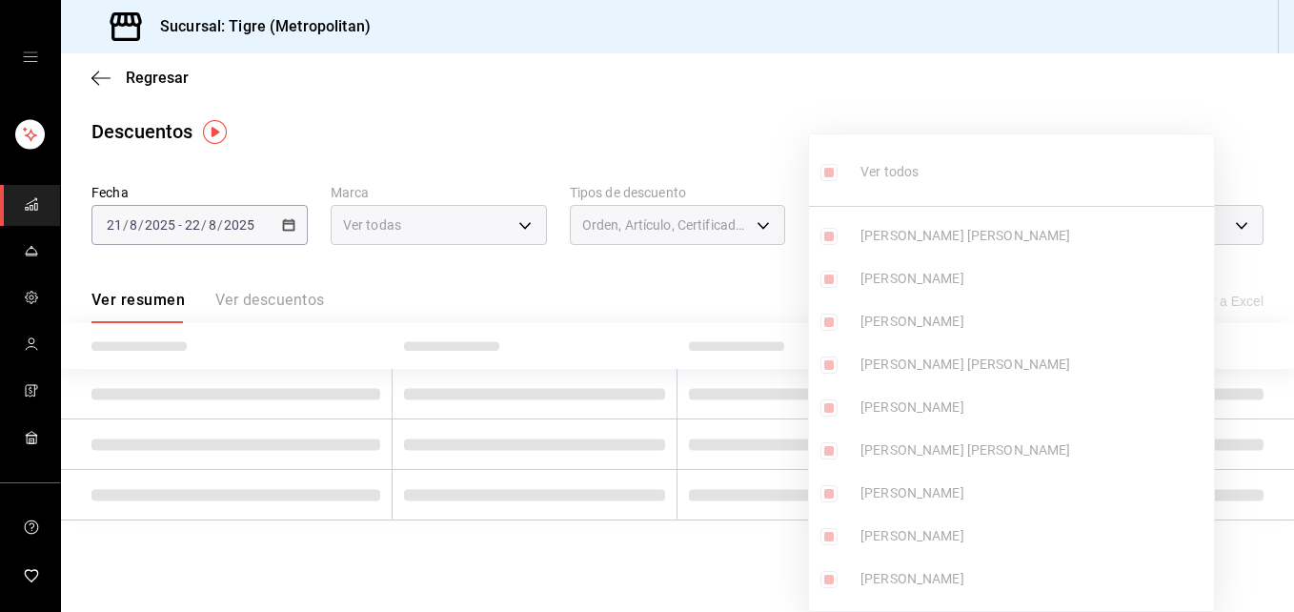
checkbox input "true"
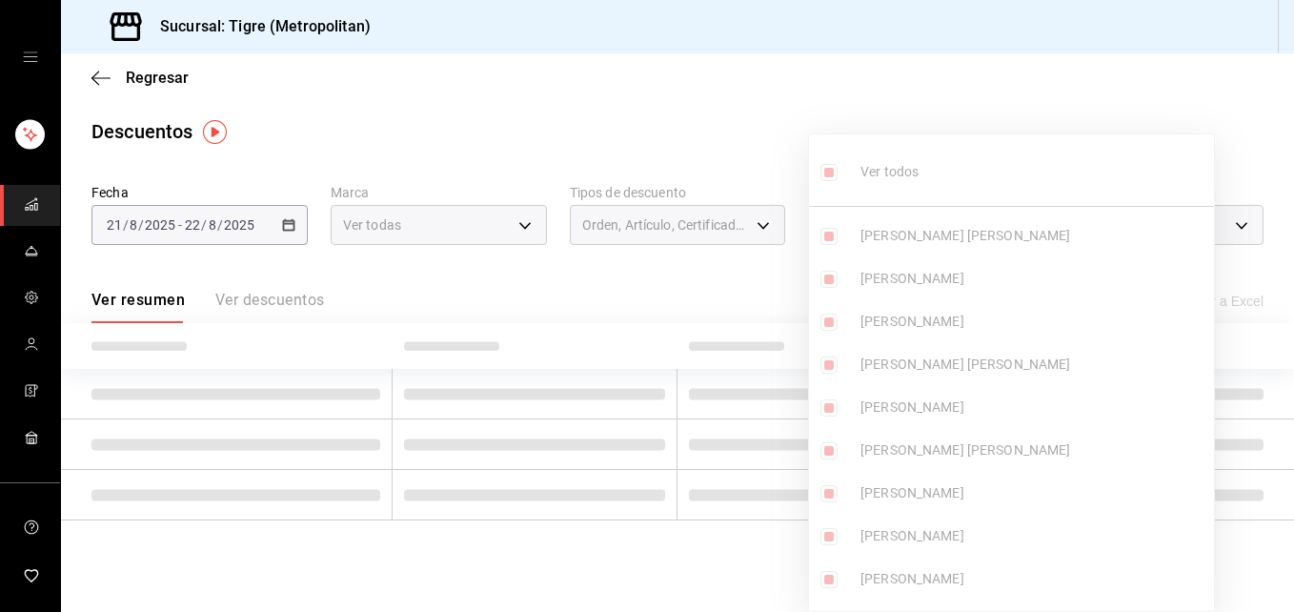
checkbox input "true"
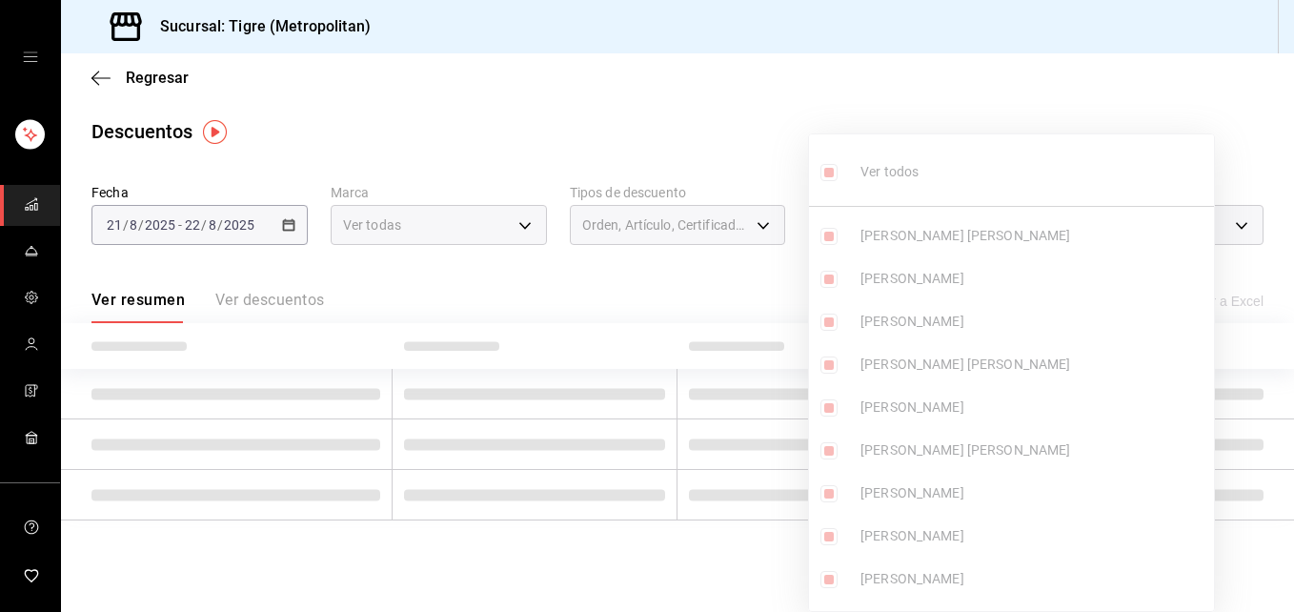
checkbox input "true"
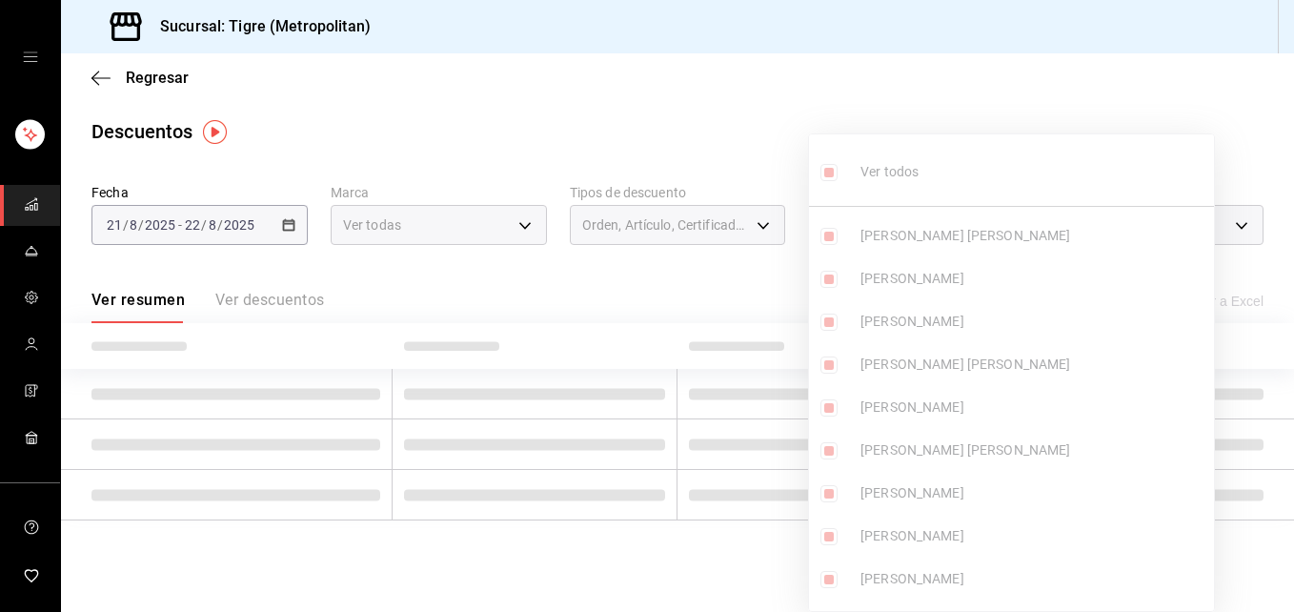
checkbox input "true"
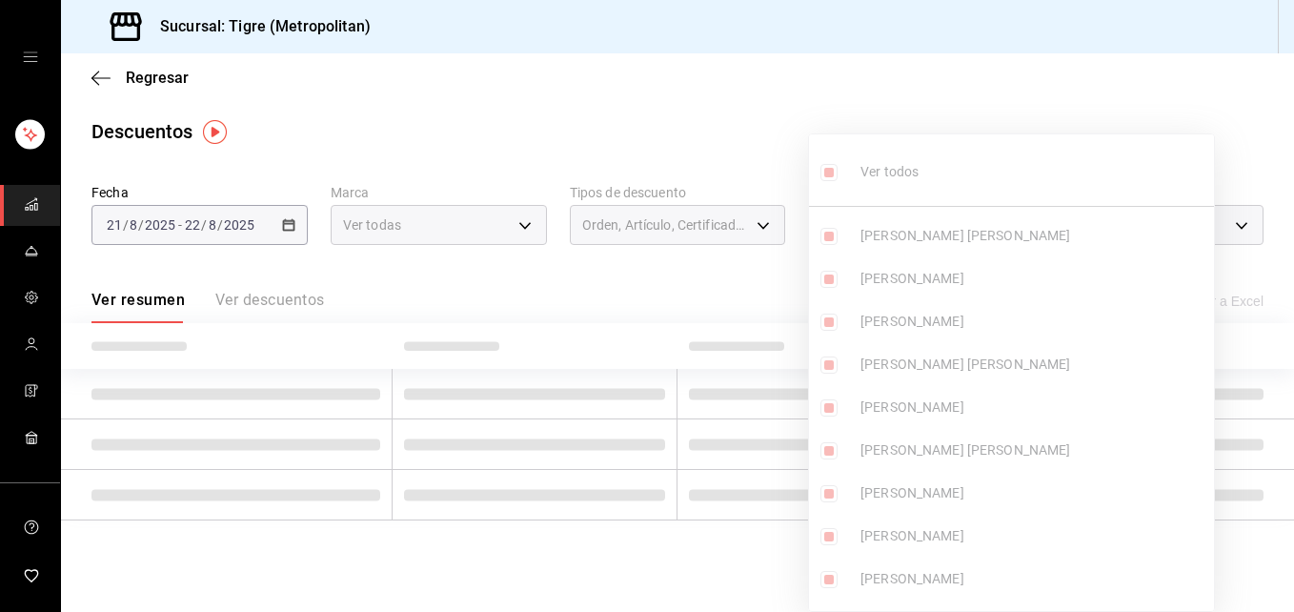
checkbox input "true"
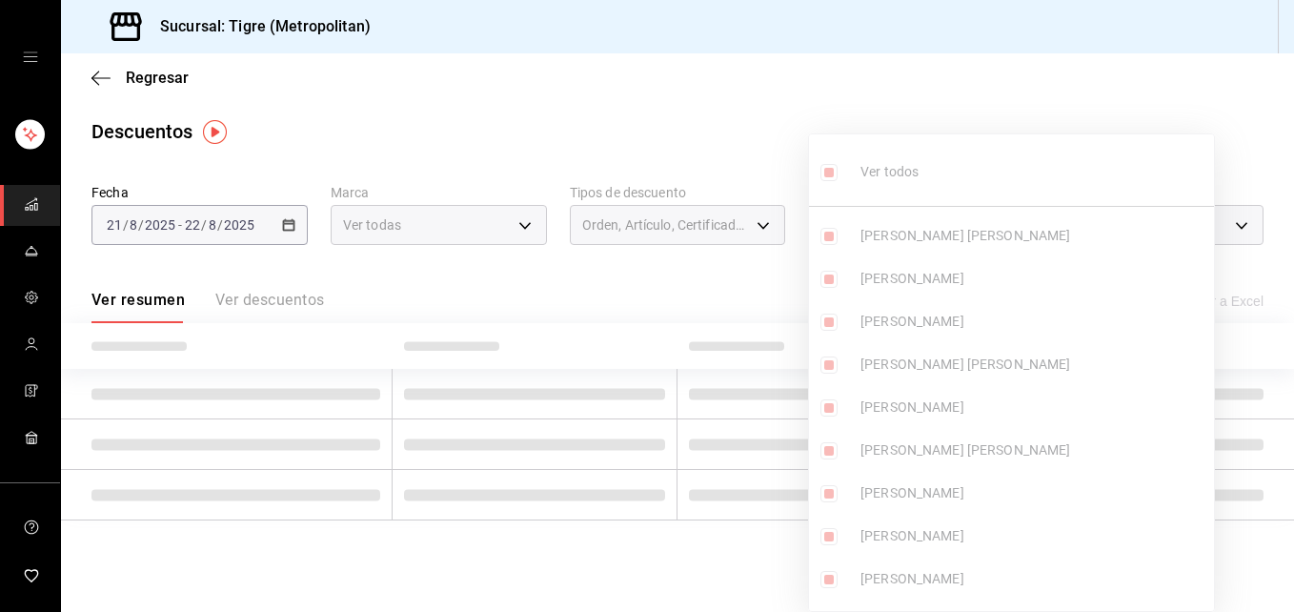
checkbox input "true"
click at [1215, 187] on div at bounding box center [647, 306] width 1294 height 612
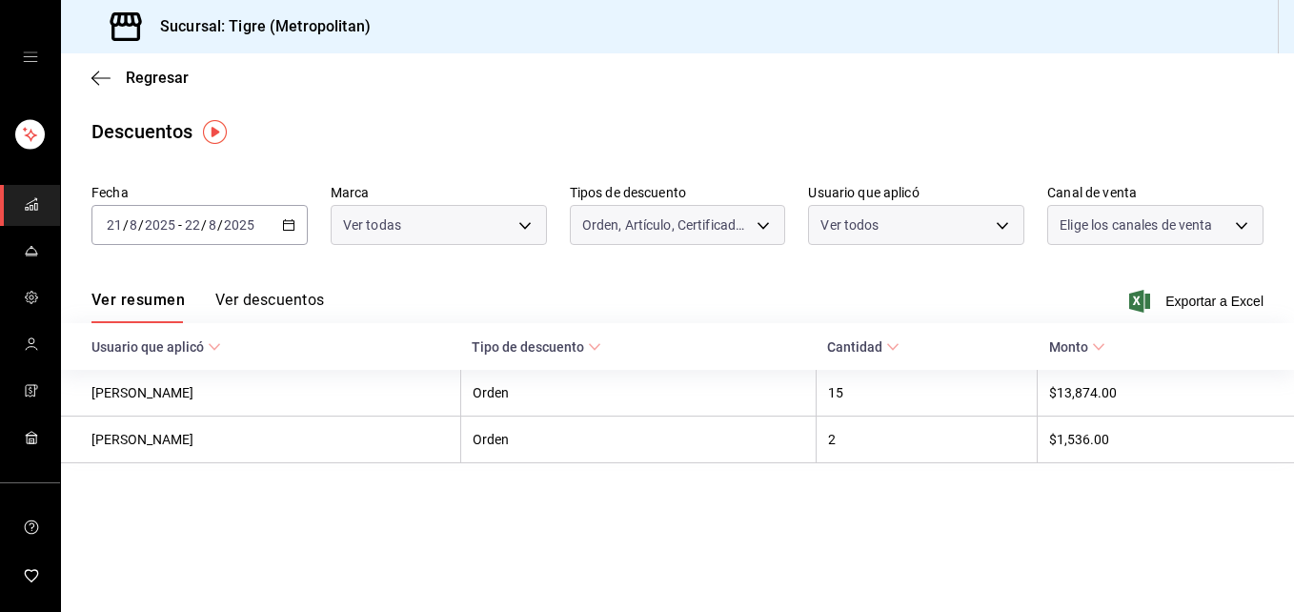
click at [1243, 226] on div "Ver todos [PERSON_NAME] [PERSON_NAME] [PERSON_NAME] [PERSON_NAME] [PERSON_NAME]…" at bounding box center [647, 306] width 1294 height 612
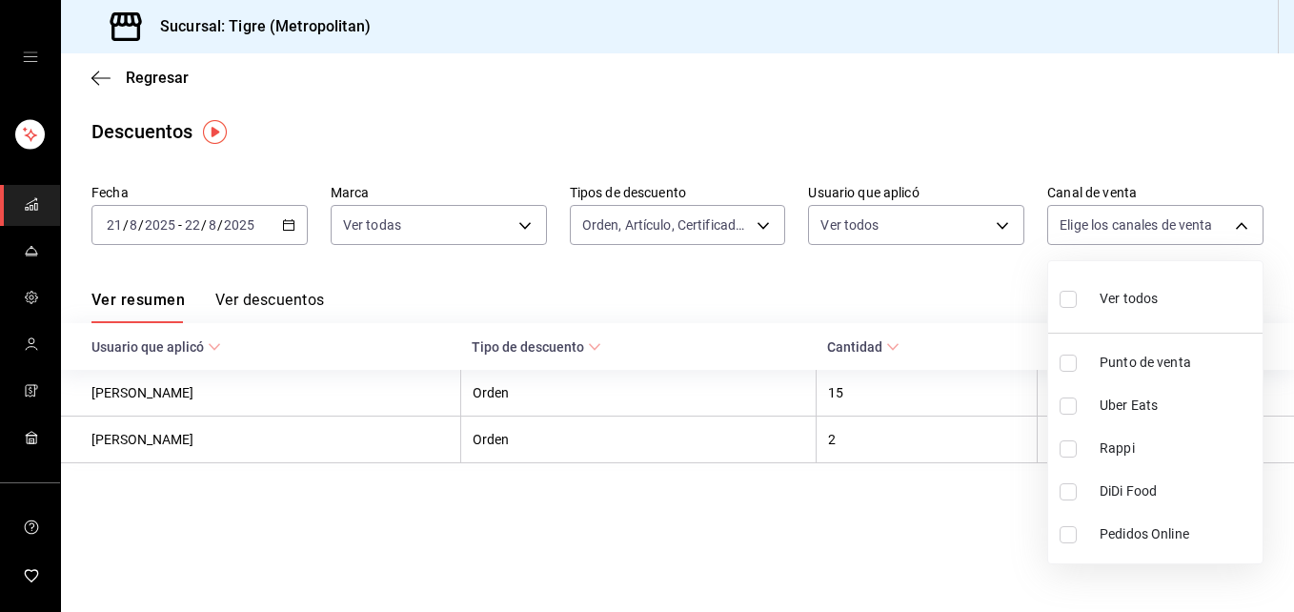
click at [1243, 226] on body "Sucursal: Tigre (Metropolitan) Regresar Descuentos Fecha [DATE] [DATE] - [DATE]…" at bounding box center [647, 306] width 1294 height 612
click at [1069, 301] on input "checkbox" at bounding box center [1067, 299] width 17 height 17
click at [157, 364] on div at bounding box center [647, 306] width 1294 height 612
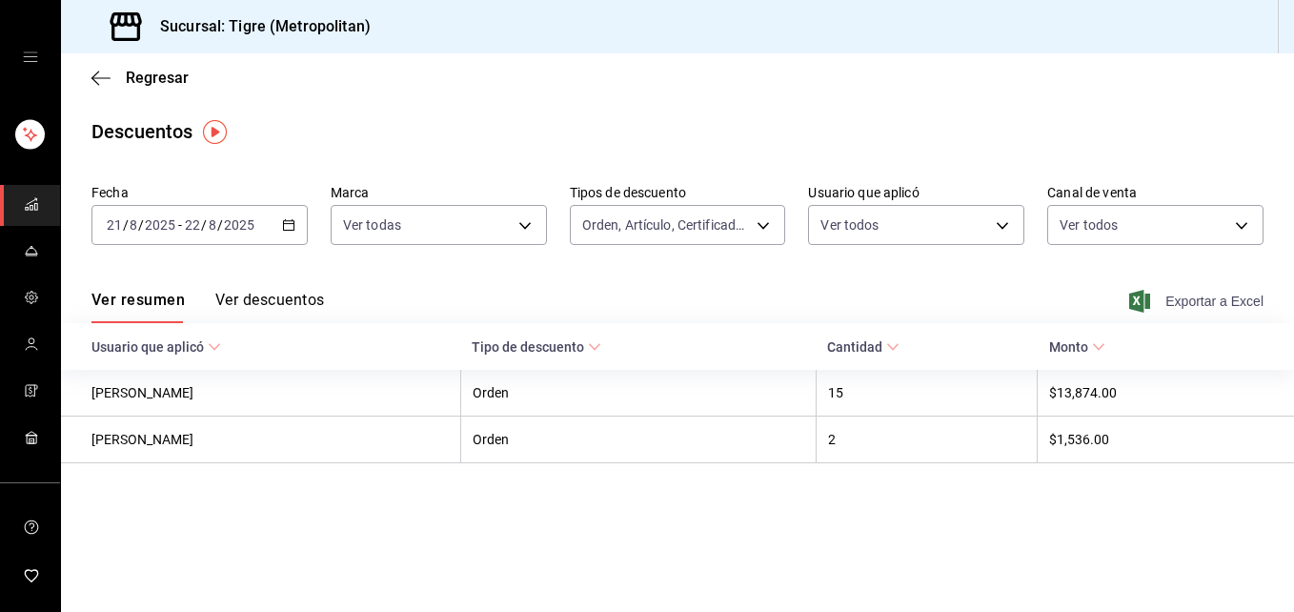
click at [1214, 298] on span "Exportar a Excel" at bounding box center [1198, 301] width 130 height 23
